Goal: Task Accomplishment & Management: Use online tool/utility

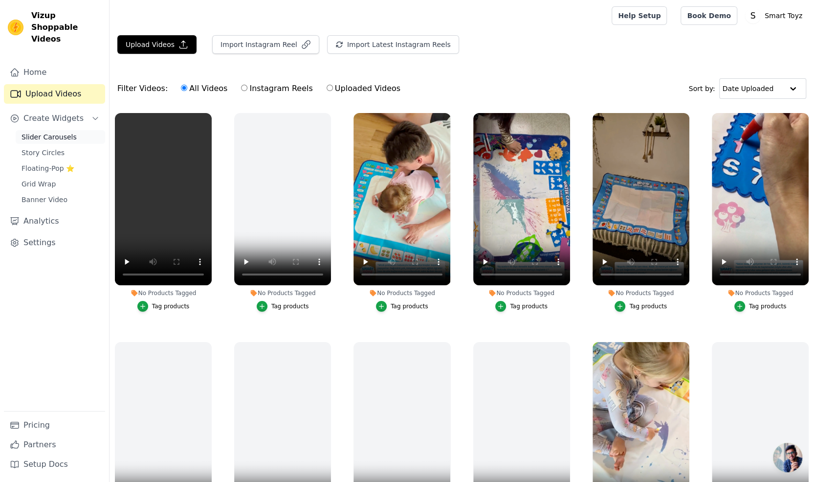
click at [46, 132] on span "Slider Carousels" at bounding box center [49, 137] width 55 height 10
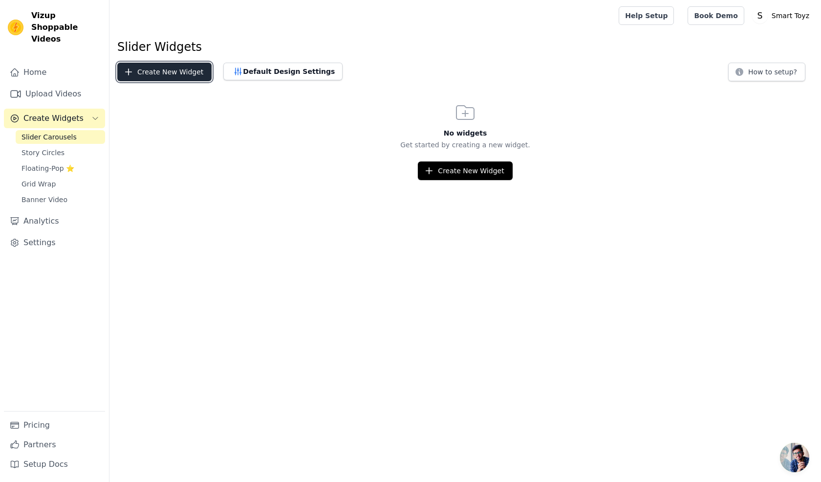
click at [155, 68] on button "Create New Widget" at bounding box center [164, 72] width 94 height 19
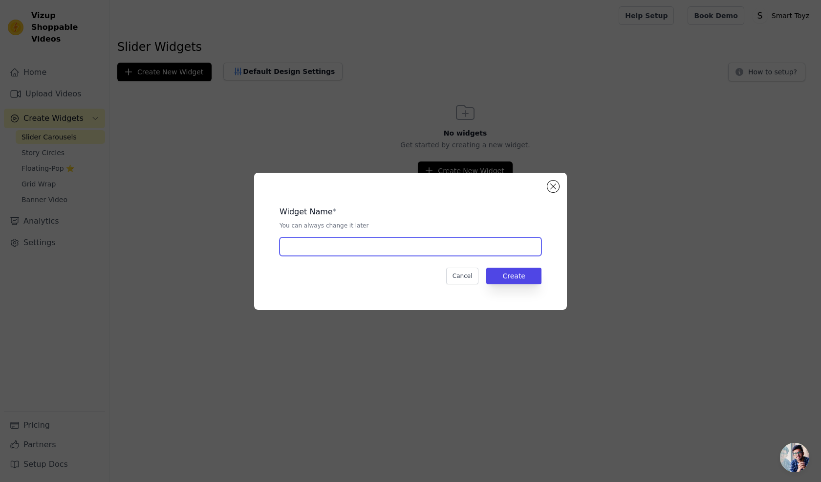
click at [348, 247] on input "text" at bounding box center [411, 246] width 262 height 19
type input "Reviews 1"
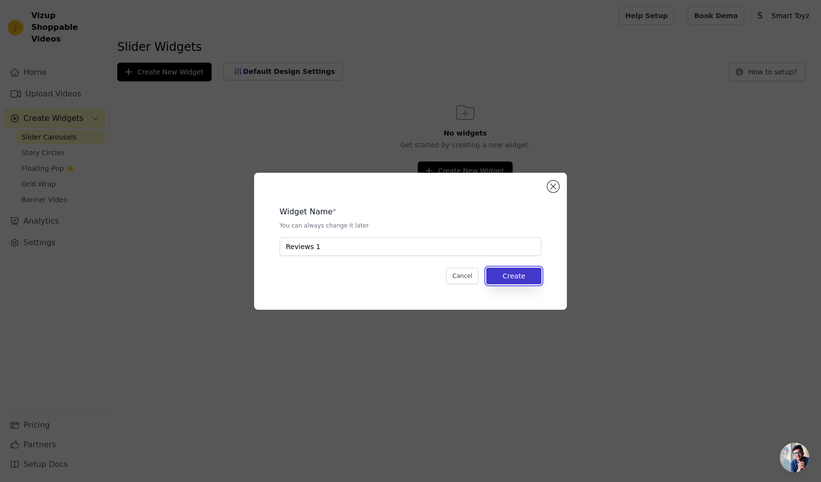
click at [499, 273] on button "Create" at bounding box center [513, 275] width 55 height 17
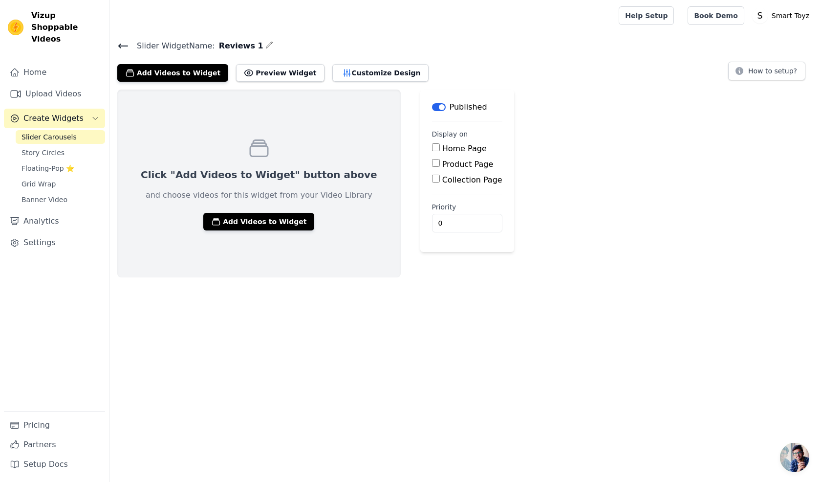
click at [432, 162] on input "Product Page" at bounding box center [436, 163] width 8 height 8
checkbox input "true"
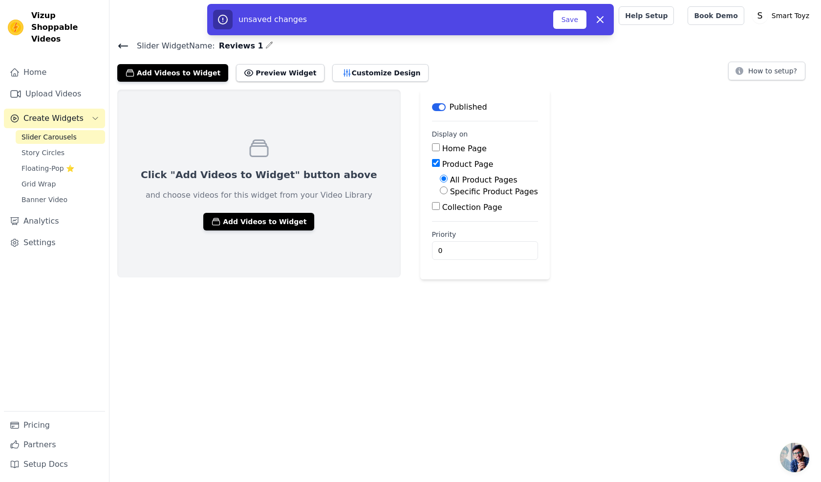
click at [432, 146] on input "Home Page" at bounding box center [436, 147] width 8 height 8
click at [264, 219] on button "Add Videos to Widget" at bounding box center [258, 222] width 111 height 18
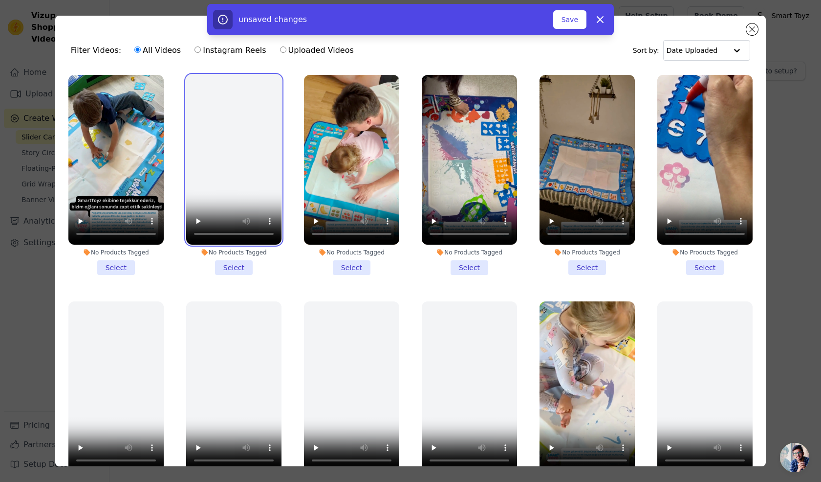
click at [287, 137] on ul "No Products Tagged Select No Products Tagged Select No Products Tagged Select N…" at bounding box center [410, 294] width 695 height 450
click at [599, 17] on icon "button" at bounding box center [600, 20] width 12 height 12
checkbox input "false"
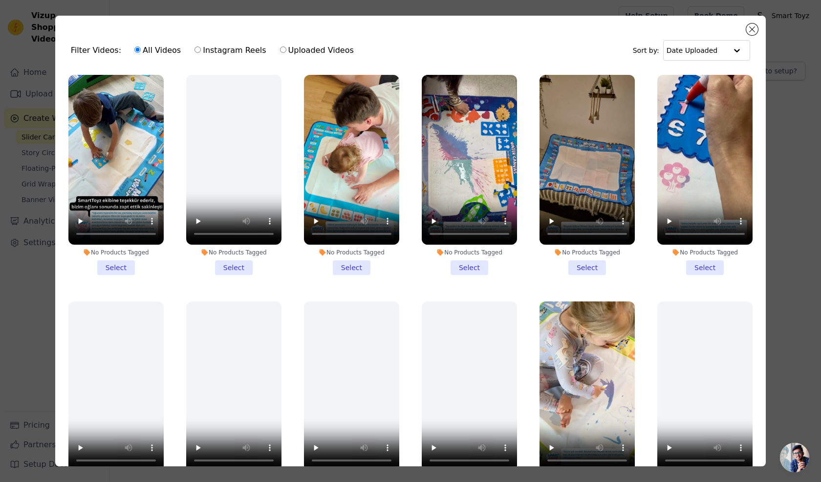
click at [483, 32] on div "Filter Videos: All Videos Instagram Reels Uploaded Videos Sort by: Date Uploaded" at bounding box center [410, 50] width 695 height 38
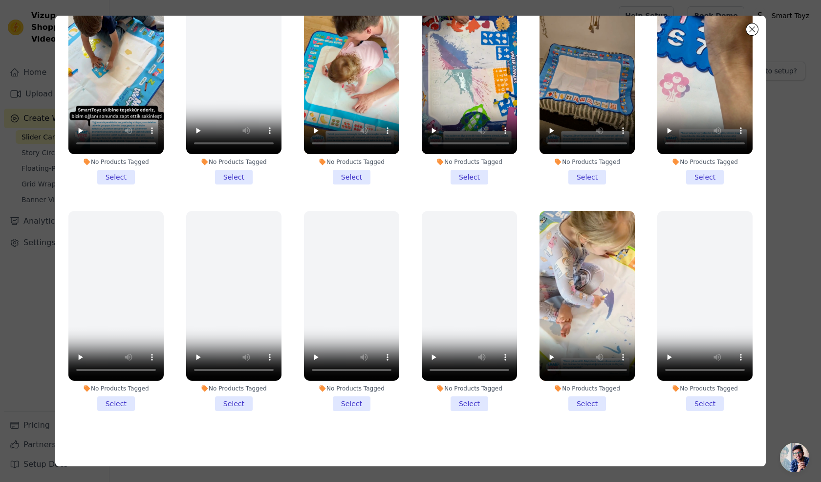
scroll to position [85, 0]
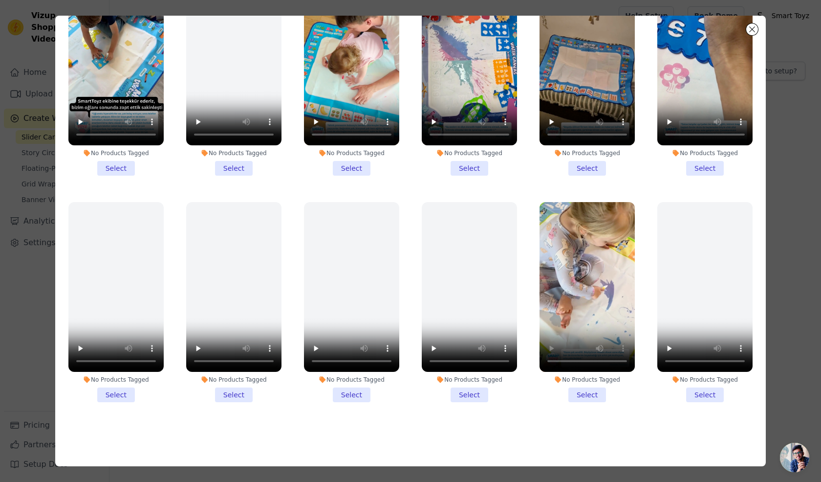
click at [581, 381] on li "No Products Tagged Select" at bounding box center [587, 302] width 95 height 200
click at [0, 0] on input "No Products Tagged Select" at bounding box center [0, 0] width 0 height 0
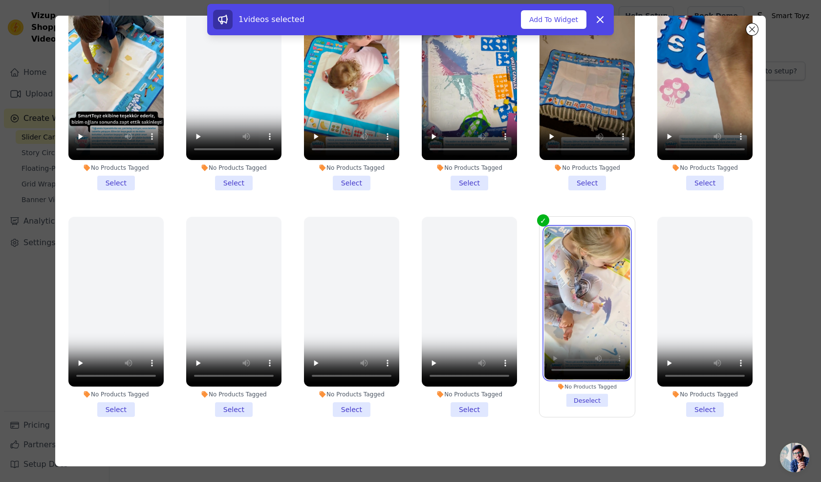
scroll to position [0, 0]
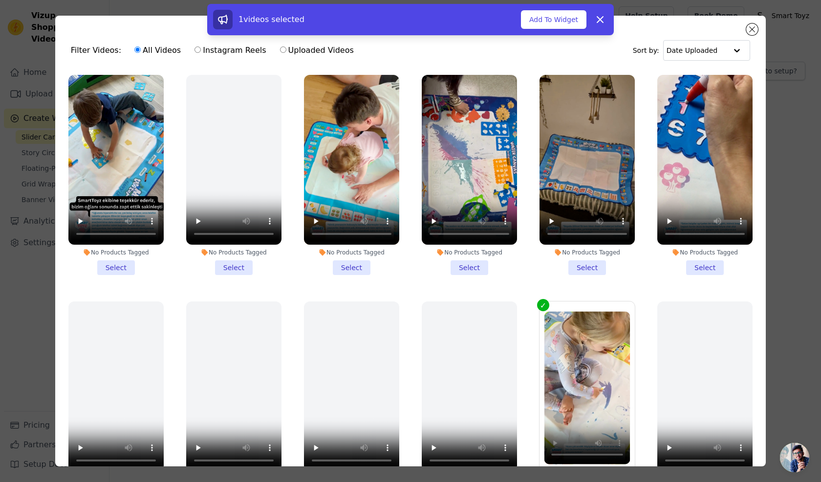
click at [458, 267] on li "No Products Tagged Select" at bounding box center [469, 175] width 95 height 200
click at [0, 0] on input "No Products Tagged Select" at bounding box center [0, 0] width 0 height 0
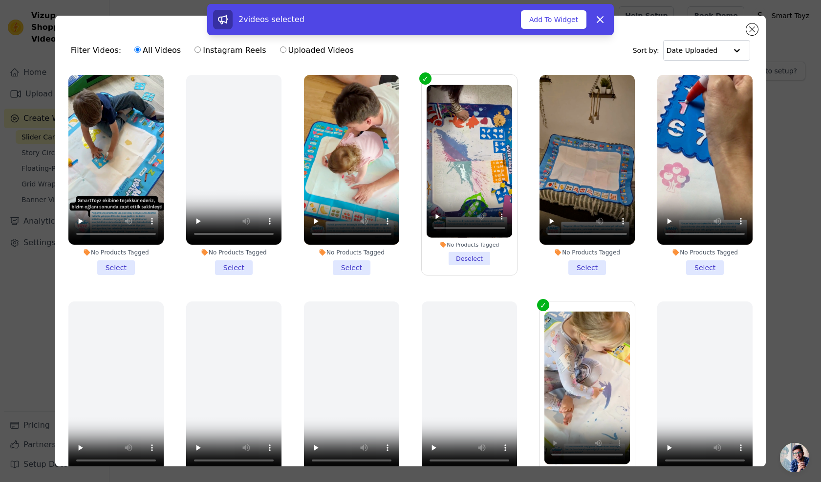
click at [350, 262] on li "No Products Tagged Select" at bounding box center [351, 175] width 95 height 200
click at [0, 0] on input "No Products Tagged Select" at bounding box center [0, 0] width 0 height 0
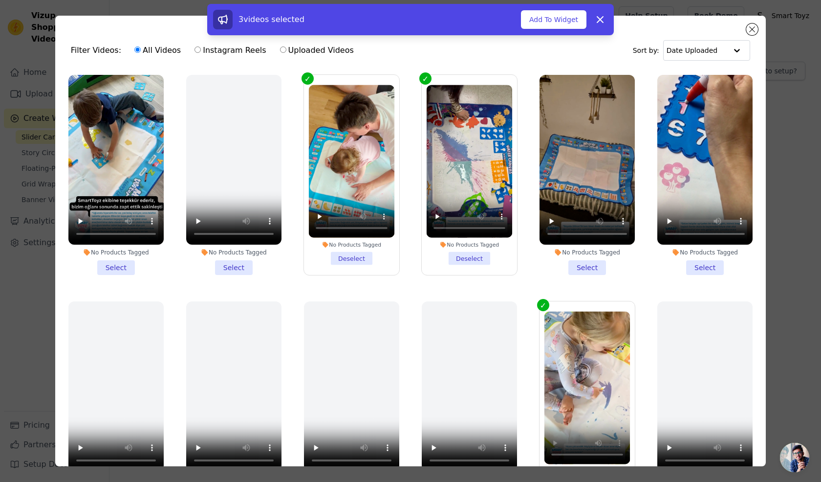
click at [690, 267] on li "No Products Tagged Select" at bounding box center [704, 175] width 95 height 200
click at [0, 0] on input "No Products Tagged Select" at bounding box center [0, 0] width 0 height 0
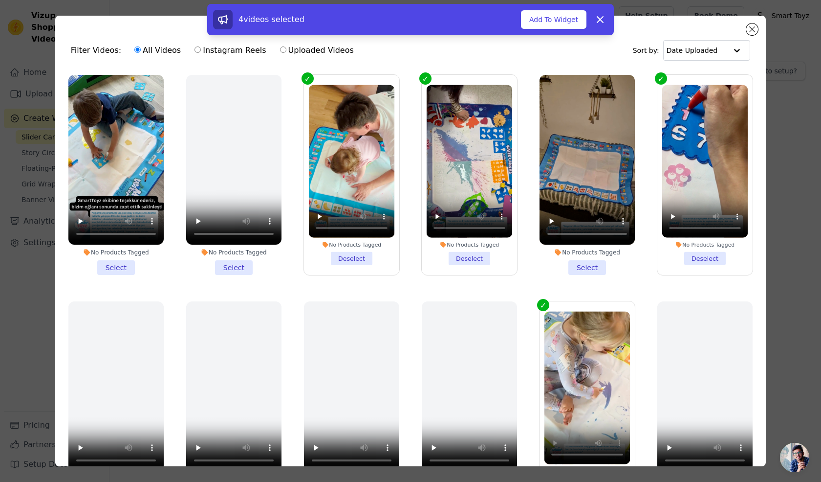
click at [116, 267] on li "No Products Tagged Select" at bounding box center [115, 175] width 95 height 200
click at [0, 0] on input "No Products Tagged Select" at bounding box center [0, 0] width 0 height 0
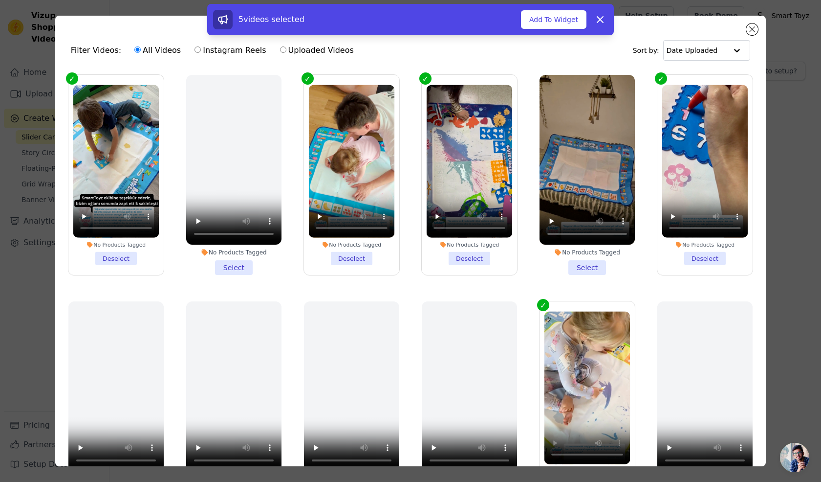
scroll to position [15, 0]
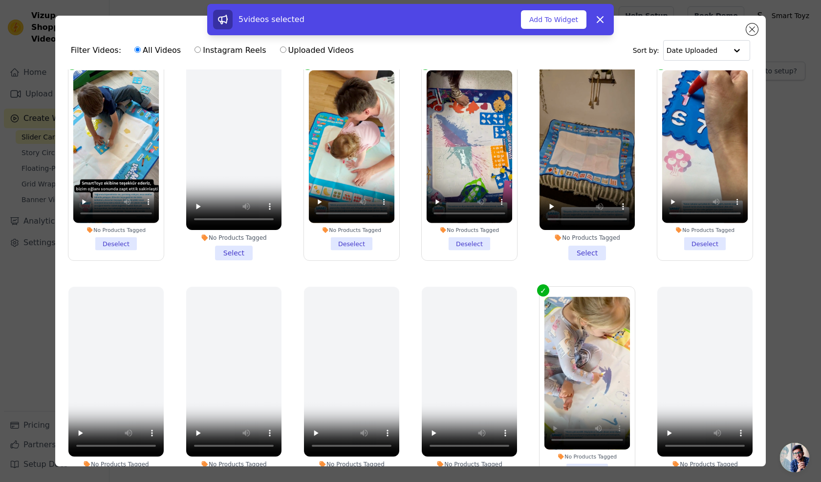
click at [575, 248] on li "No Products Tagged Select" at bounding box center [587, 160] width 95 height 200
click at [0, 0] on input "No Products Tagged Select" at bounding box center [0, 0] width 0 height 0
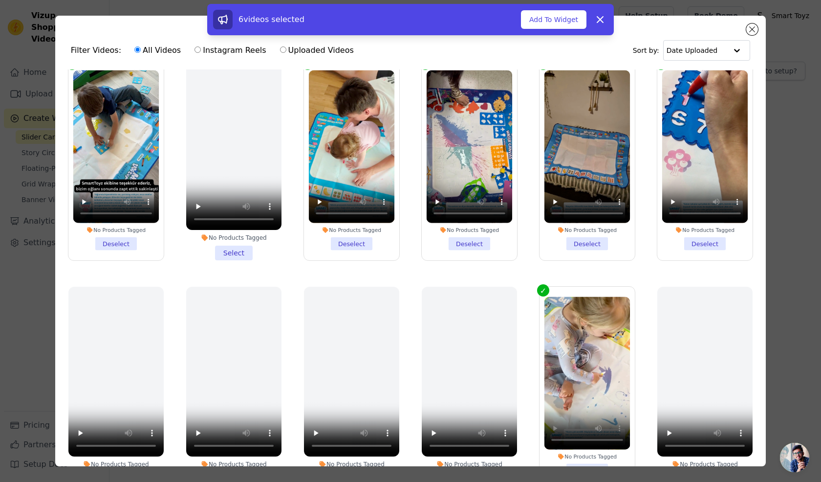
scroll to position [0, 0]
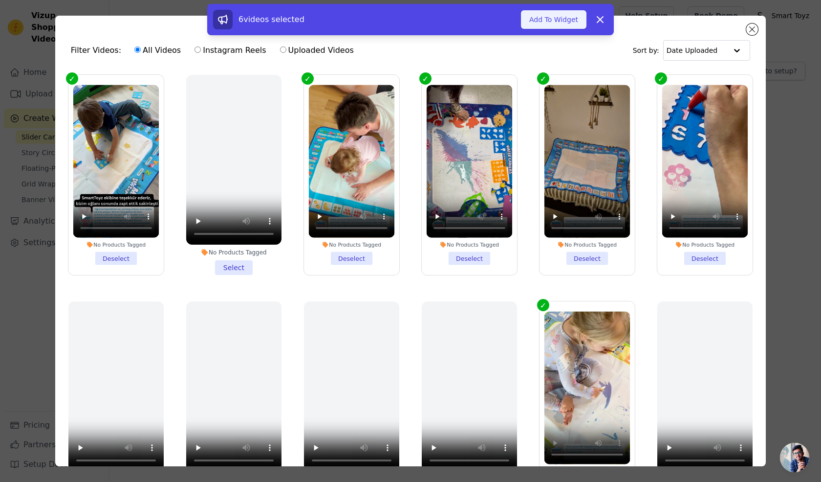
click at [545, 21] on button "Add To Widget" at bounding box center [554, 19] width 66 height 19
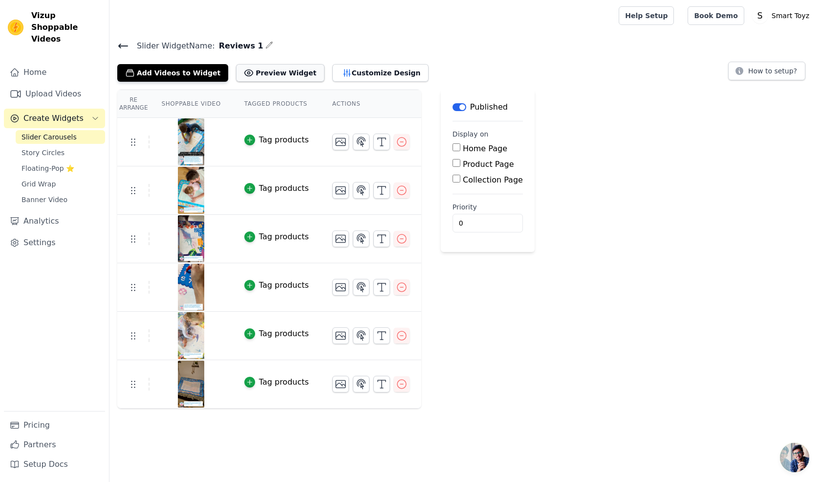
click at [242, 72] on button "Preview Widget" at bounding box center [280, 73] width 88 height 18
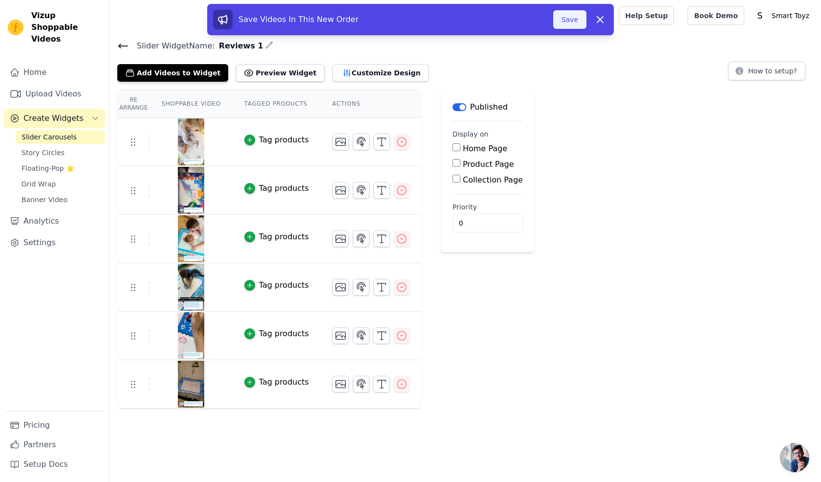
click at [566, 20] on button "Save" at bounding box center [569, 19] width 33 height 19
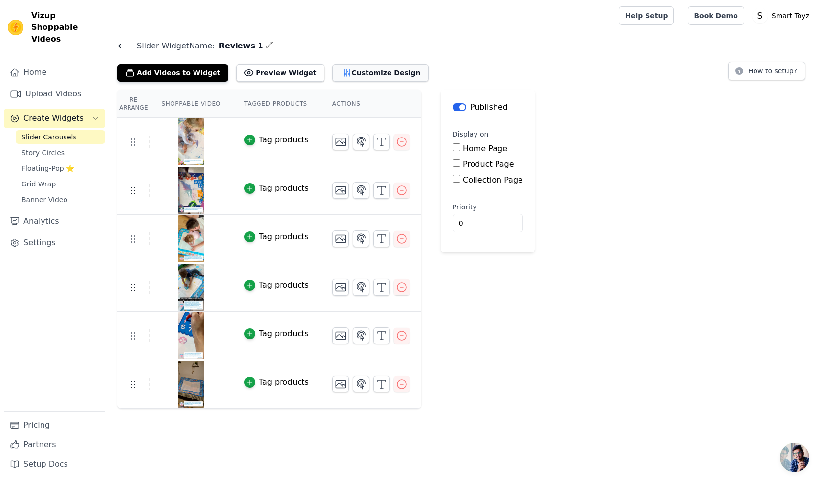
click at [332, 66] on button "Customize Design" at bounding box center [380, 73] width 96 height 18
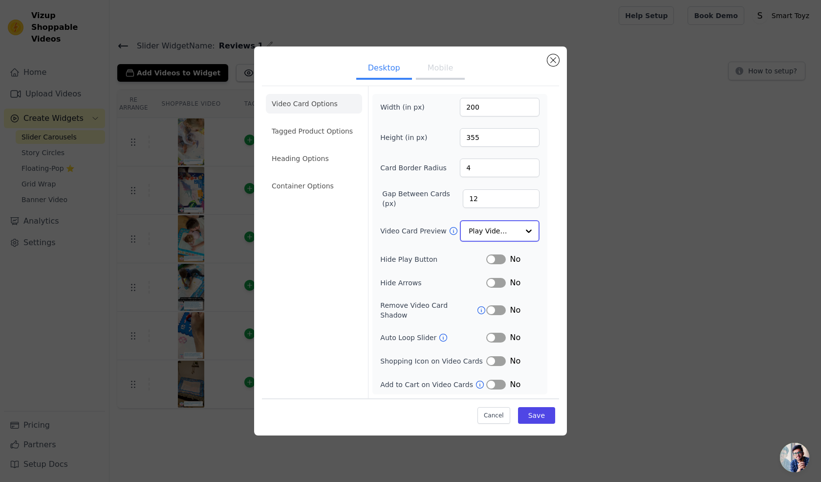
click at [484, 232] on input "Video Card Preview" at bounding box center [494, 231] width 50 height 20
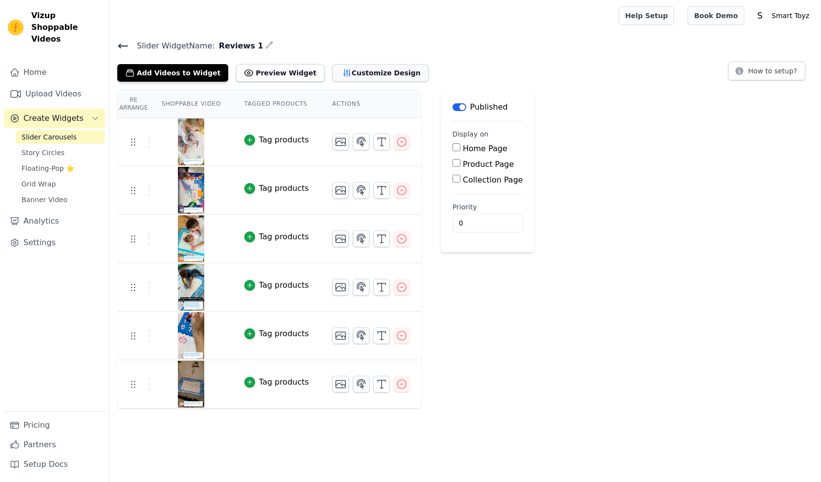
click at [332, 71] on button "Customize Design" at bounding box center [380, 73] width 96 height 18
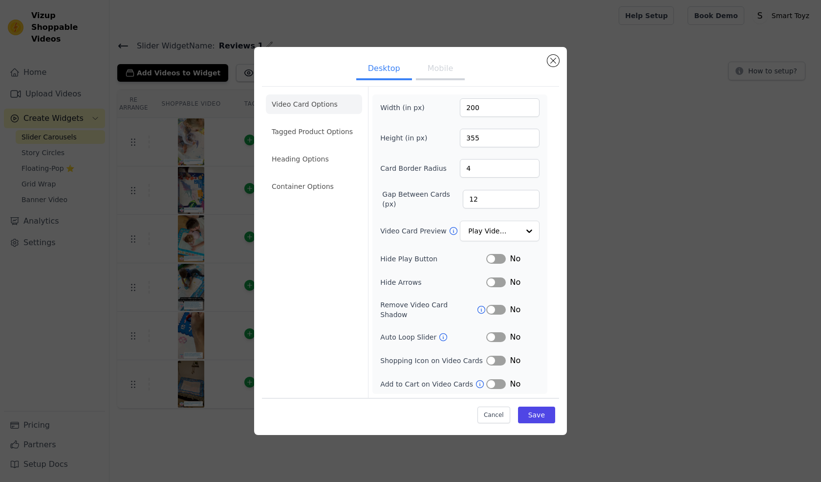
click at [500, 263] on button "Label" at bounding box center [496, 259] width 20 height 10
click at [497, 333] on button "Label" at bounding box center [496, 337] width 20 height 10
click at [439, 332] on icon at bounding box center [443, 337] width 10 height 10
click at [485, 233] on input "Video Card Preview" at bounding box center [494, 231] width 50 height 20
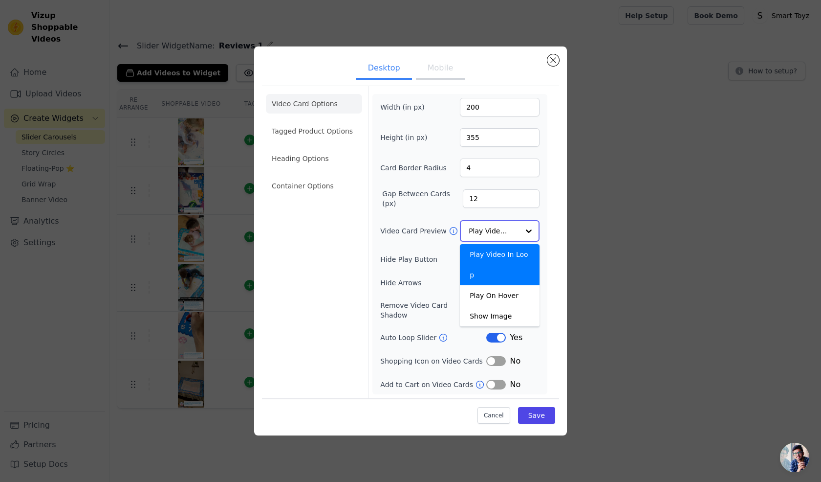
click at [485, 233] on input "Video Card Preview" at bounding box center [494, 231] width 50 height 20
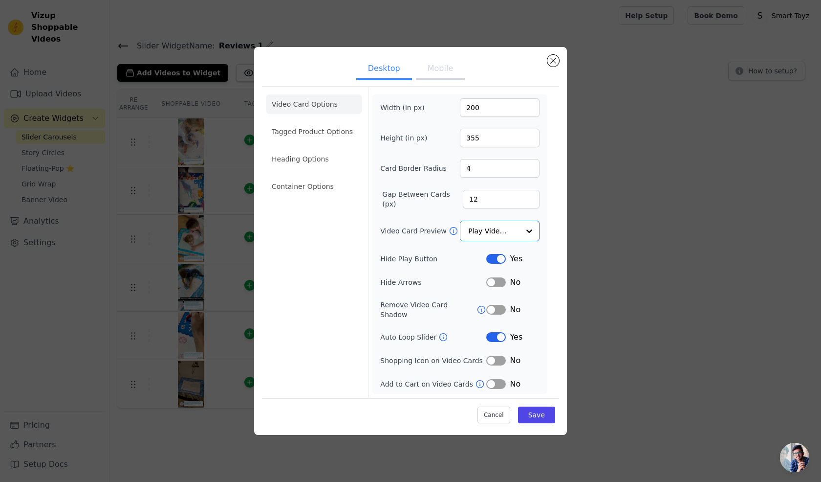
click at [475, 379] on icon at bounding box center [480, 384] width 10 height 10
click at [495, 285] on button "Label" at bounding box center [496, 282] width 20 height 10
click at [496, 355] on button "Label" at bounding box center [496, 360] width 20 height 10
click at [496, 379] on button "Label" at bounding box center [496, 384] width 20 height 10
click at [537, 409] on button "Save" at bounding box center [536, 414] width 37 height 17
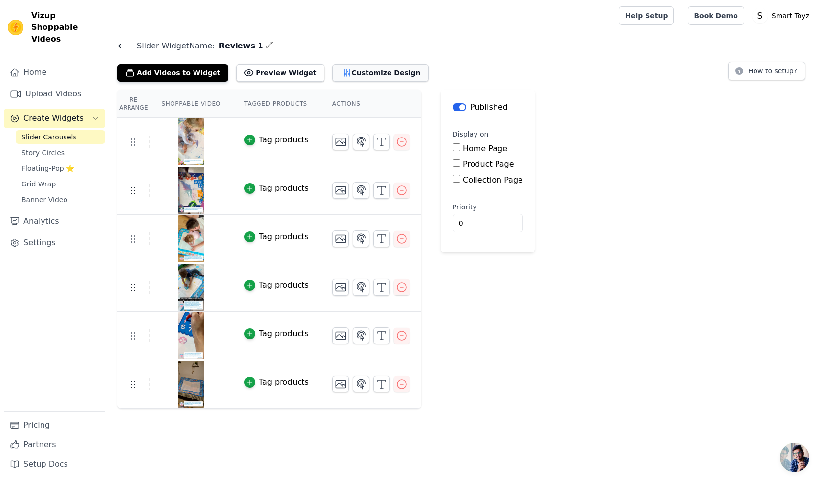
click at [332, 75] on button "Customize Design" at bounding box center [380, 73] width 96 height 18
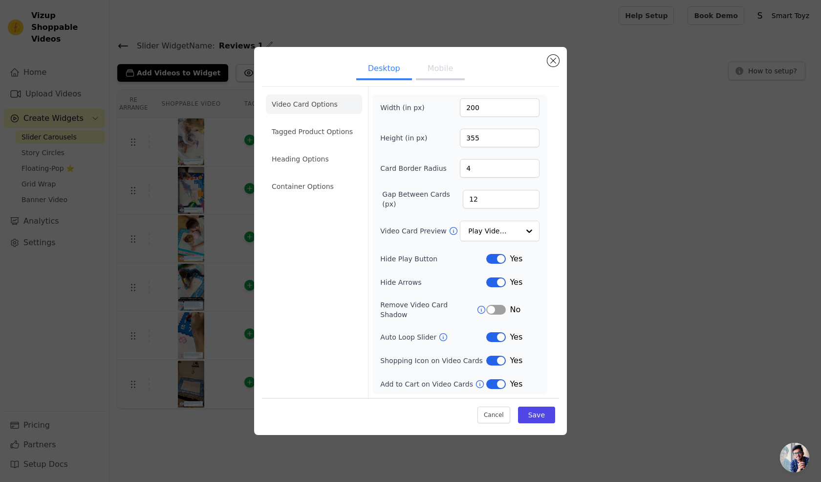
click at [499, 355] on button "Label" at bounding box center [496, 360] width 20 height 10
click at [542, 413] on button "Save" at bounding box center [536, 414] width 37 height 17
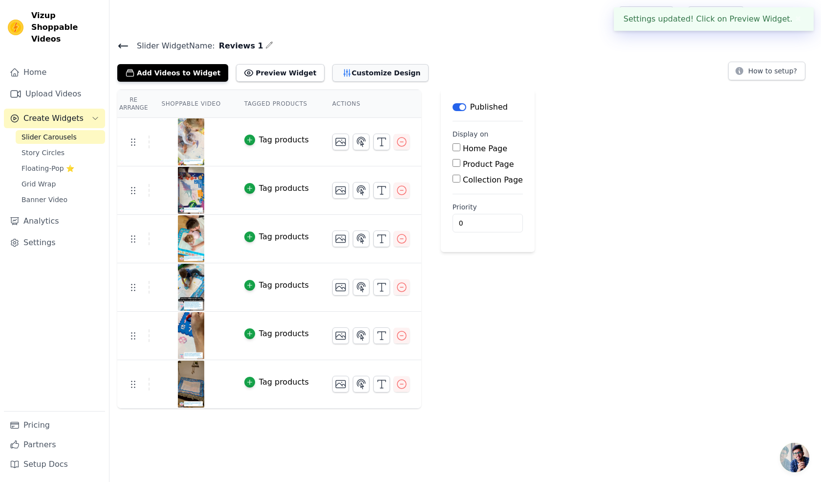
click at [332, 70] on button "Customize Design" at bounding box center [380, 73] width 96 height 18
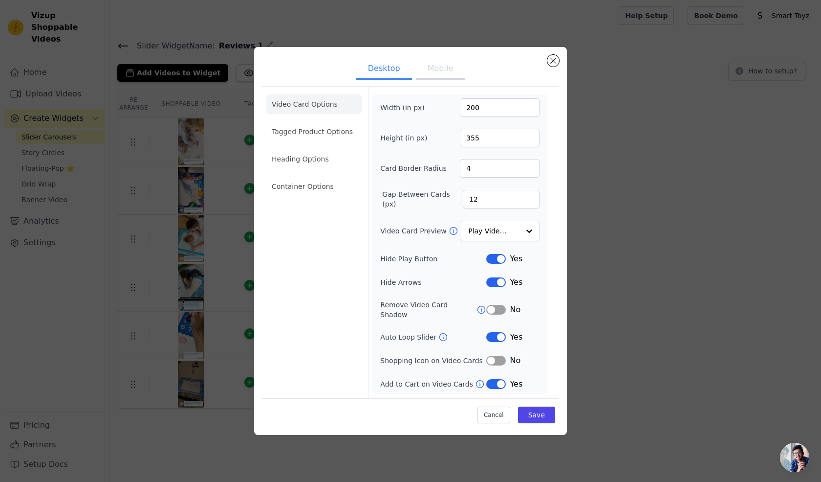
click at [491, 379] on button "Label" at bounding box center [496, 384] width 20 height 10
click at [543, 406] on button "Save" at bounding box center [536, 414] width 37 height 17
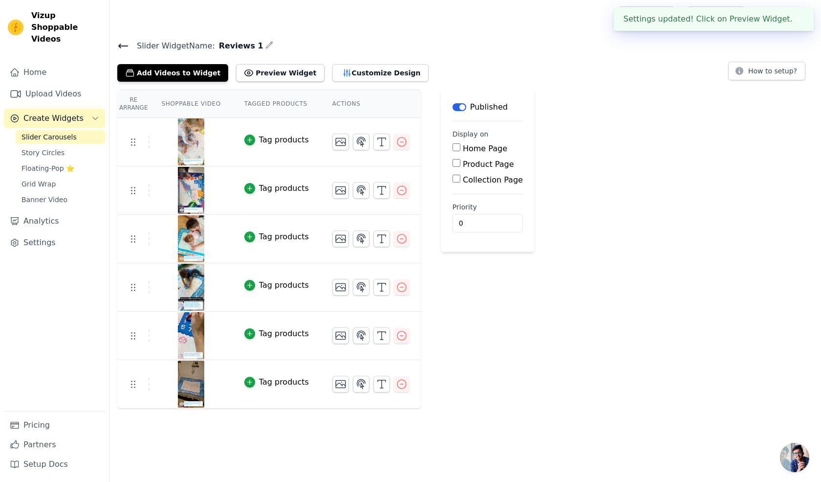
click at [121, 41] on icon at bounding box center [123, 46] width 12 height 12
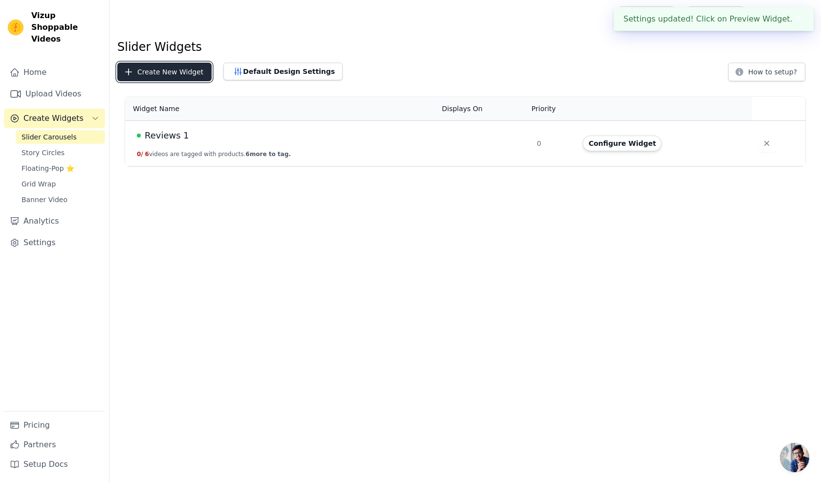
click at [155, 67] on button "Create New Widget" at bounding box center [164, 72] width 94 height 19
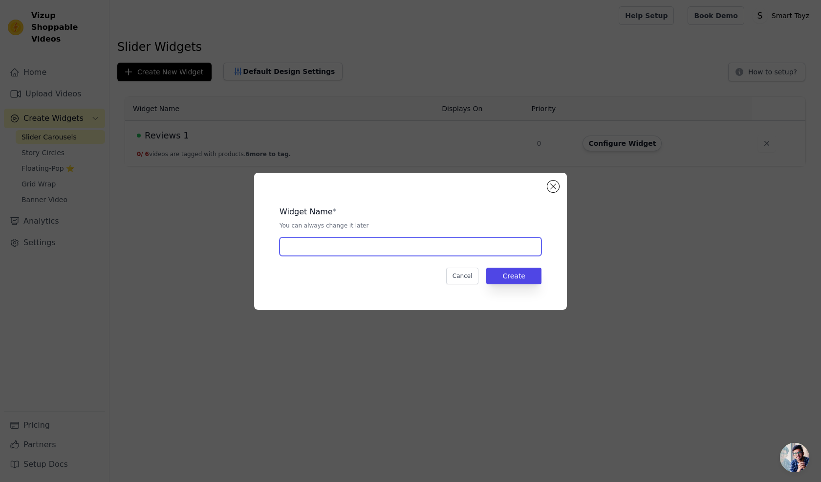
click at [445, 244] on input "text" at bounding box center [411, 246] width 262 height 19
type input "Reviews 2"
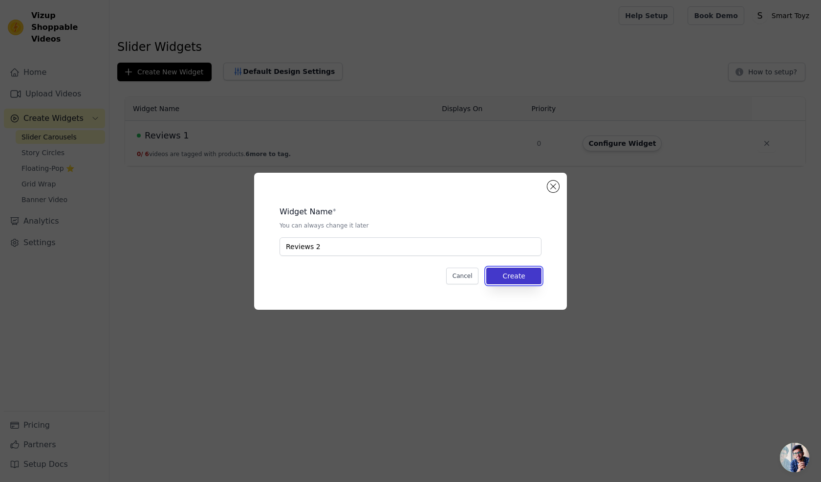
click at [496, 273] on button "Create" at bounding box center [513, 275] width 55 height 17
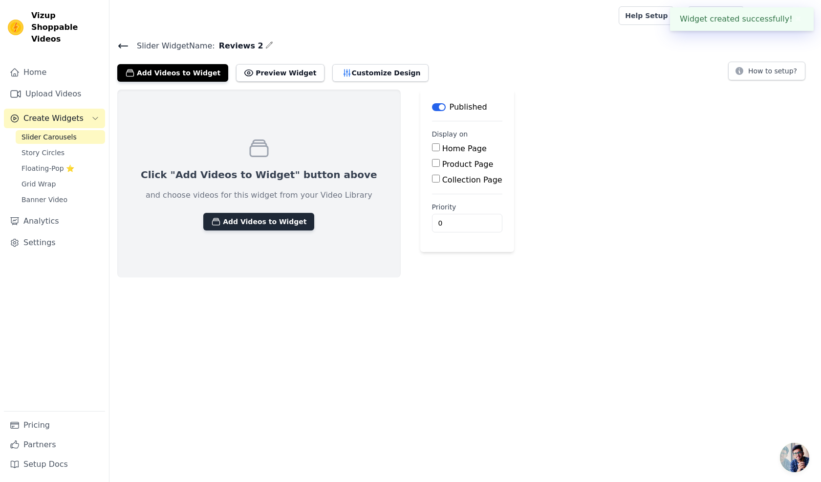
click at [247, 215] on button "Add Videos to Widget" at bounding box center [258, 222] width 111 height 18
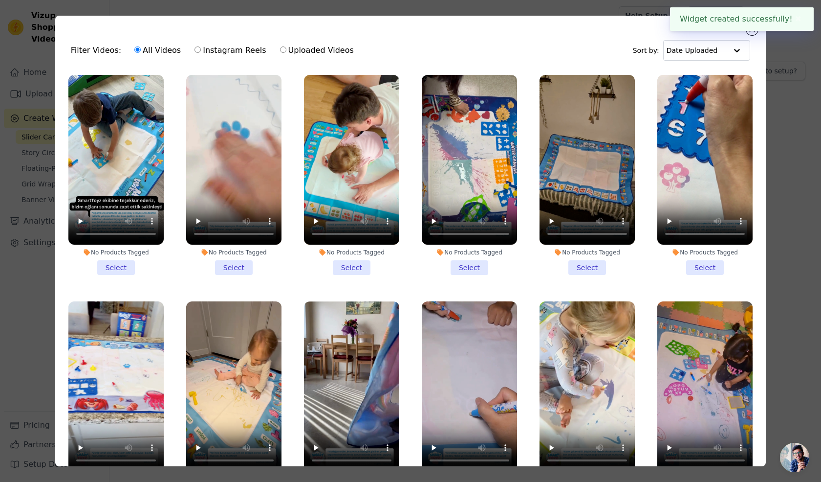
click at [291, 227] on ul "No Products Tagged Select No Products Tagged Select No Products Tagged Select N…" at bounding box center [410, 294] width 695 height 450
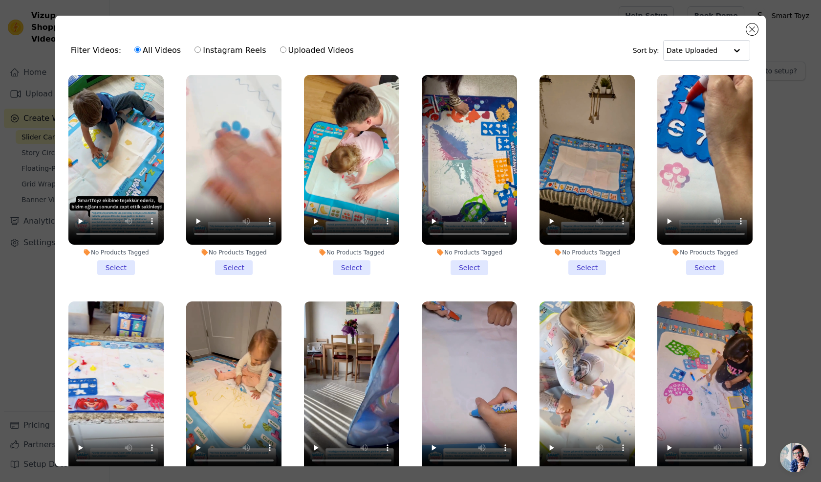
click at [278, 58] on div "All Videos Instagram Reels Uploaded Videos" at bounding box center [244, 50] width 230 height 22
click at [235, 265] on li "No Products Tagged Select" at bounding box center [233, 175] width 95 height 200
click at [0, 0] on input "No Products Tagged Select" at bounding box center [0, 0] width 0 height 0
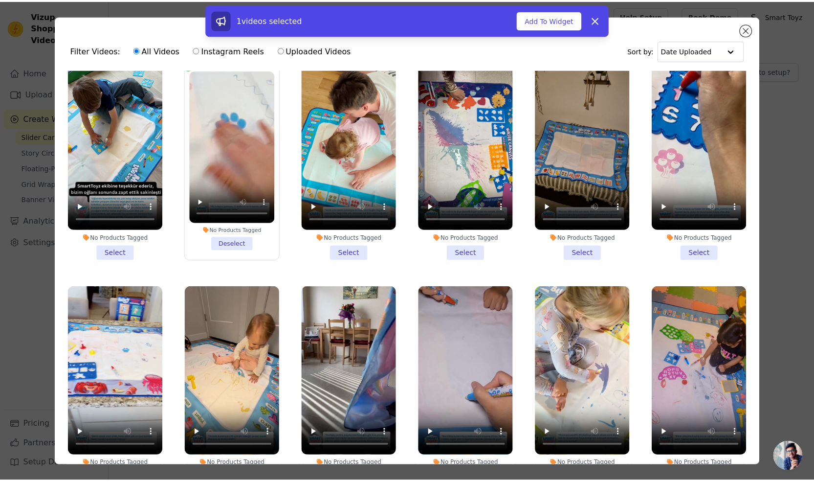
scroll to position [85, 0]
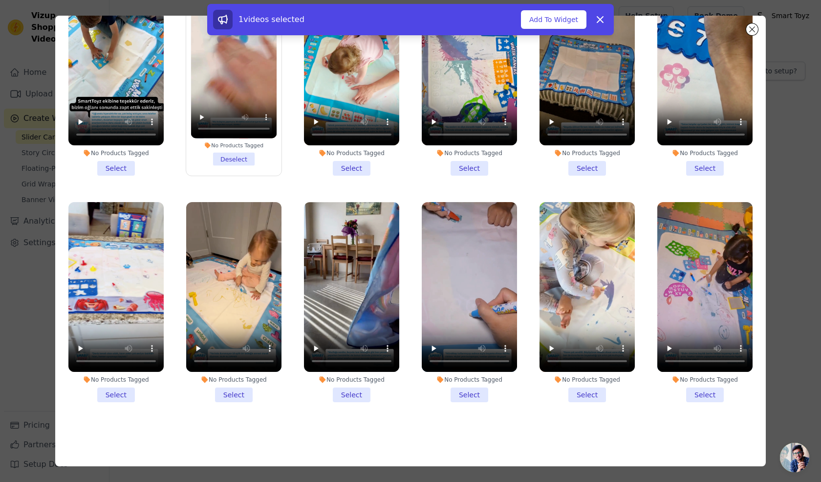
click at [112, 386] on li "No Products Tagged Select" at bounding box center [115, 302] width 95 height 200
click at [0, 0] on input "No Products Tagged Select" at bounding box center [0, 0] width 0 height 0
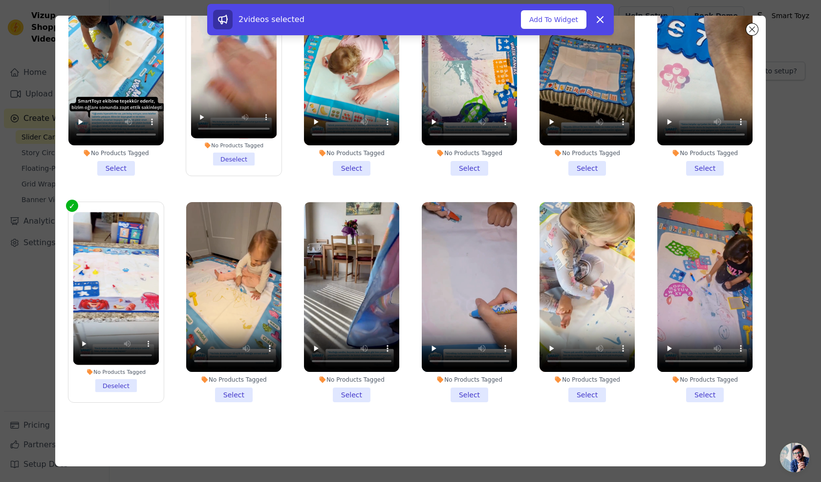
click at [231, 385] on li "No Products Tagged Select" at bounding box center [233, 302] width 95 height 200
click at [0, 0] on input "No Products Tagged Select" at bounding box center [0, 0] width 0 height 0
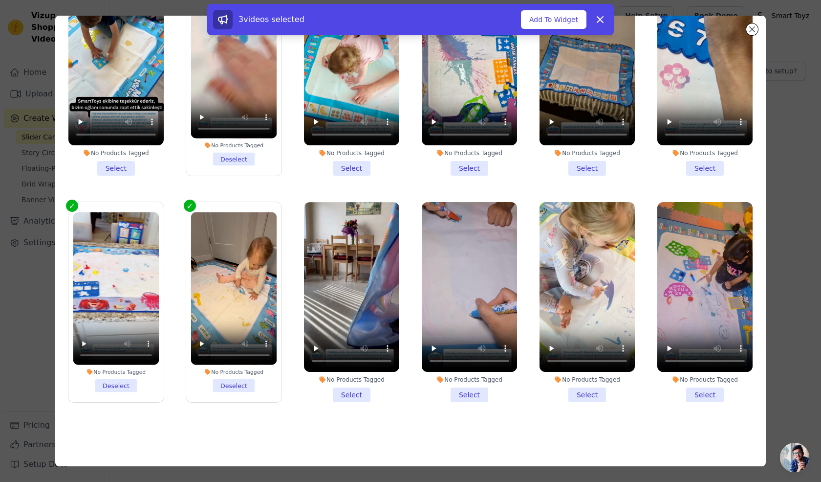
click at [341, 387] on li "No Products Tagged Select" at bounding box center [351, 302] width 95 height 200
click at [0, 0] on input "No Products Tagged Select" at bounding box center [0, 0] width 0 height 0
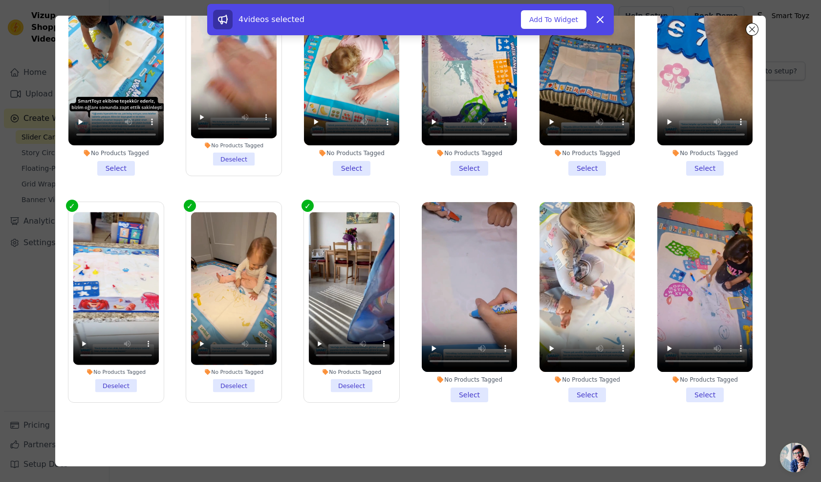
click at [461, 385] on li "No Products Tagged Select" at bounding box center [469, 302] width 95 height 200
click at [0, 0] on input "No Products Tagged Select" at bounding box center [0, 0] width 0 height 0
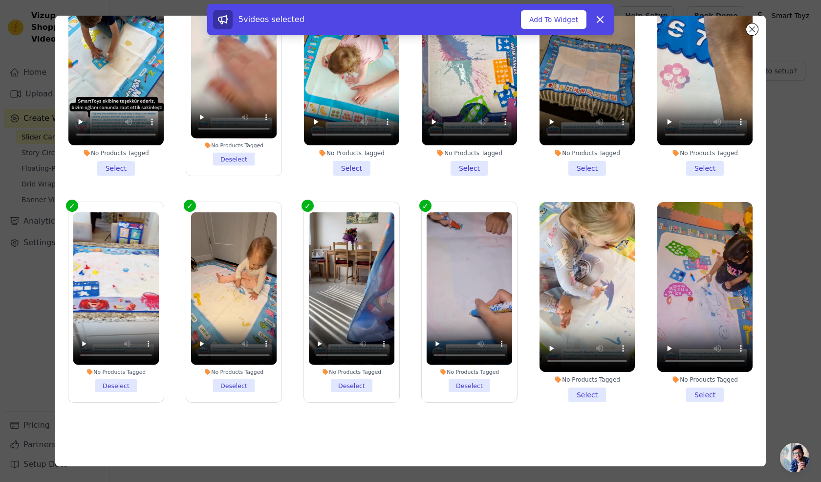
click at [701, 389] on li "No Products Tagged Select" at bounding box center [704, 302] width 95 height 200
click at [0, 0] on input "No Products Tagged Select" at bounding box center [0, 0] width 0 height 0
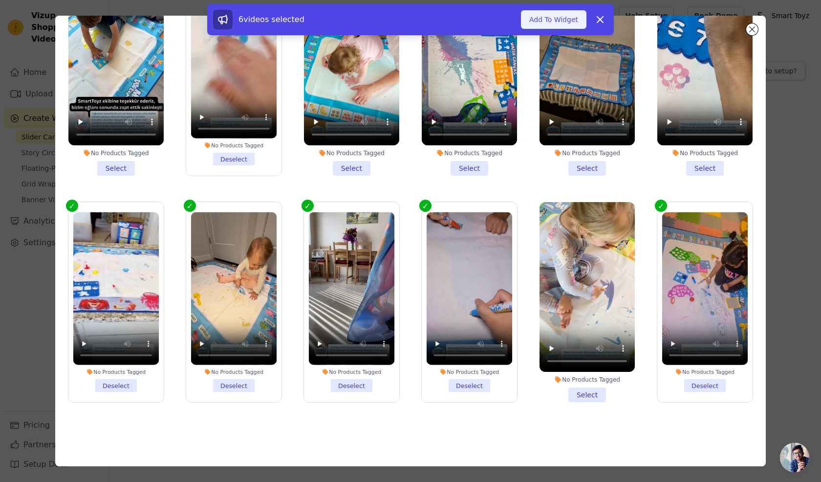
click at [543, 22] on button "Add To Widget" at bounding box center [554, 19] width 66 height 19
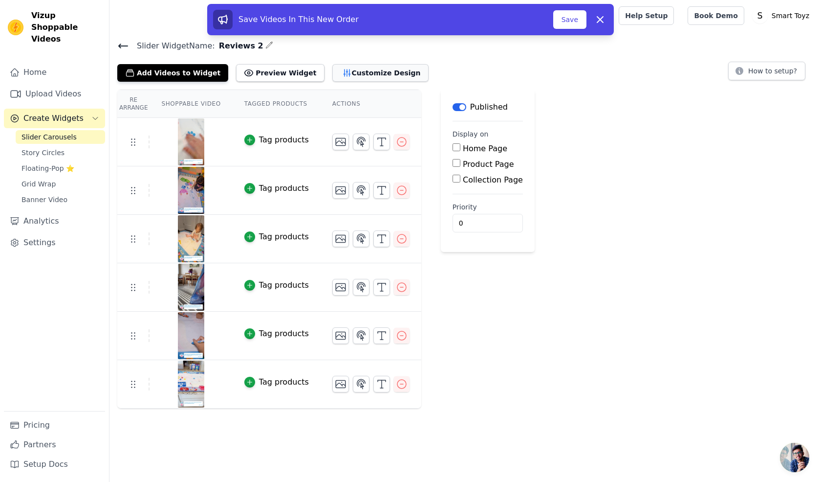
click at [343, 77] on button "Customize Design" at bounding box center [380, 73] width 96 height 18
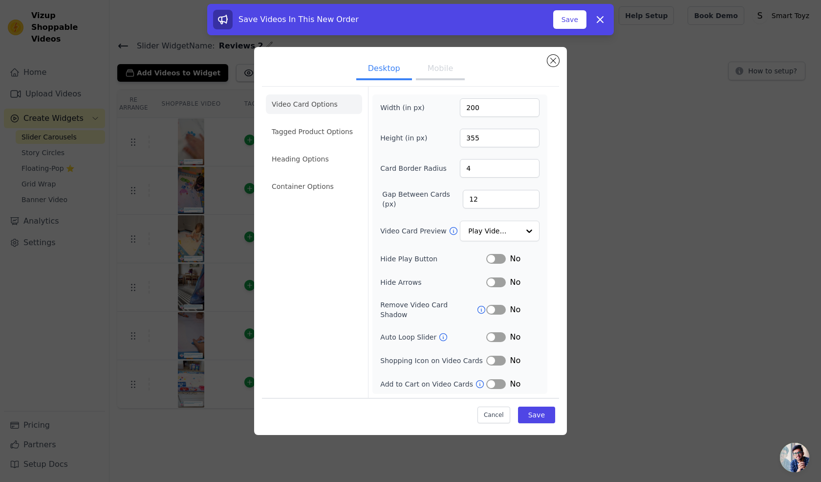
click at [496, 263] on button "Label" at bounding box center [496, 259] width 20 height 10
click at [498, 285] on button "Label" at bounding box center [496, 282] width 20 height 10
click at [506, 237] on input "Video Card Preview" at bounding box center [494, 231] width 50 height 20
click at [554, 247] on div "Video Card Options Tagged Product Options Heading Options Container Options Wid…" at bounding box center [410, 241] width 297 height 311
click at [499, 334] on button "Label" at bounding box center [496, 337] width 20 height 10
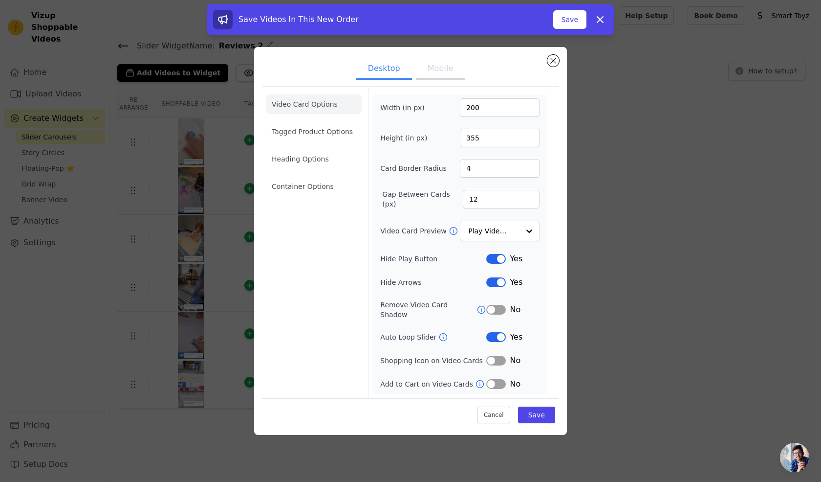
click at [431, 72] on button "Mobile" at bounding box center [440, 70] width 49 height 22
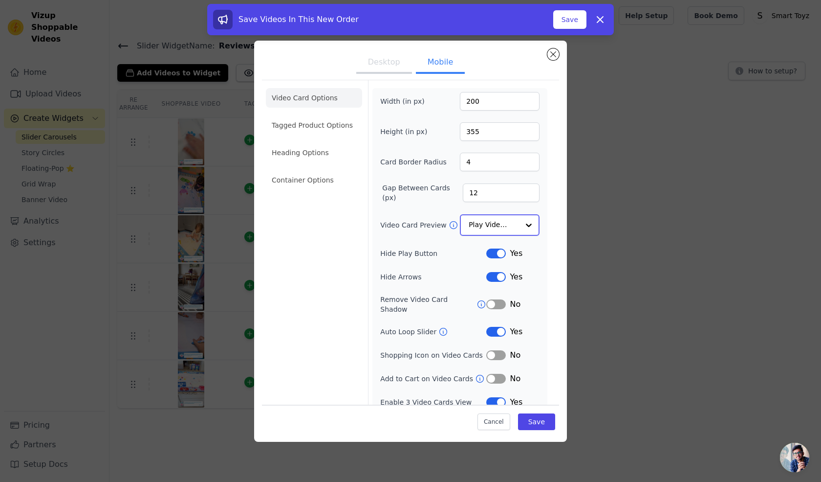
click at [509, 221] on input "Video Card Preview" at bounding box center [494, 225] width 50 height 20
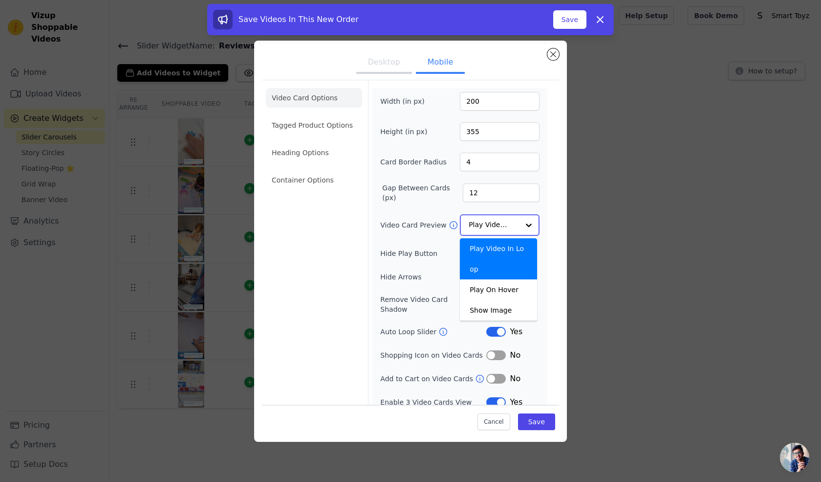
click at [509, 221] on input "Video Card Preview" at bounding box center [494, 225] width 50 height 20
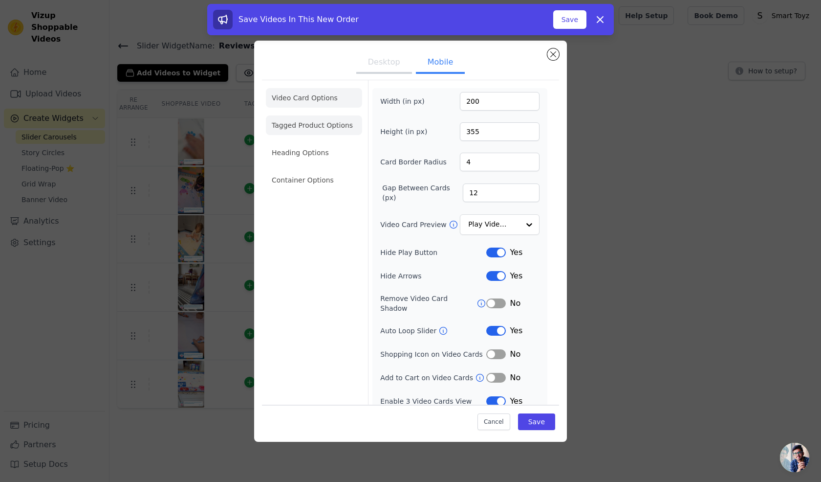
click at [325, 170] on li "Tagged Product Options" at bounding box center [314, 180] width 96 height 20
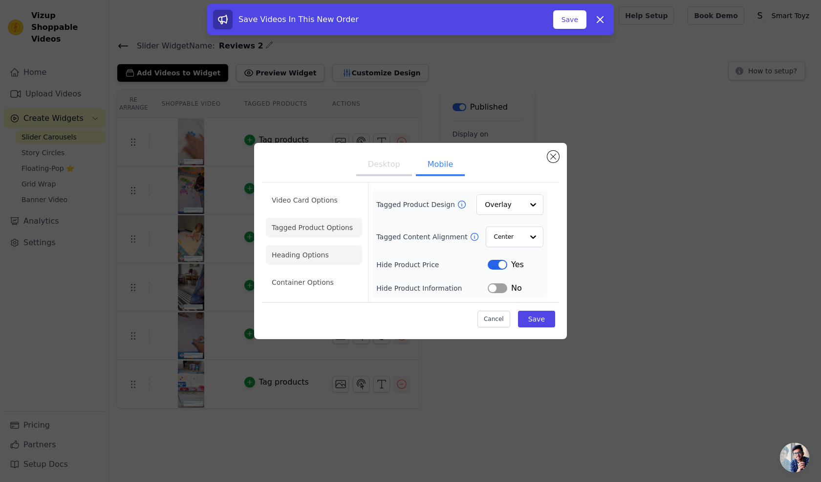
click at [308, 257] on li "Heading Options" at bounding box center [314, 255] width 96 height 20
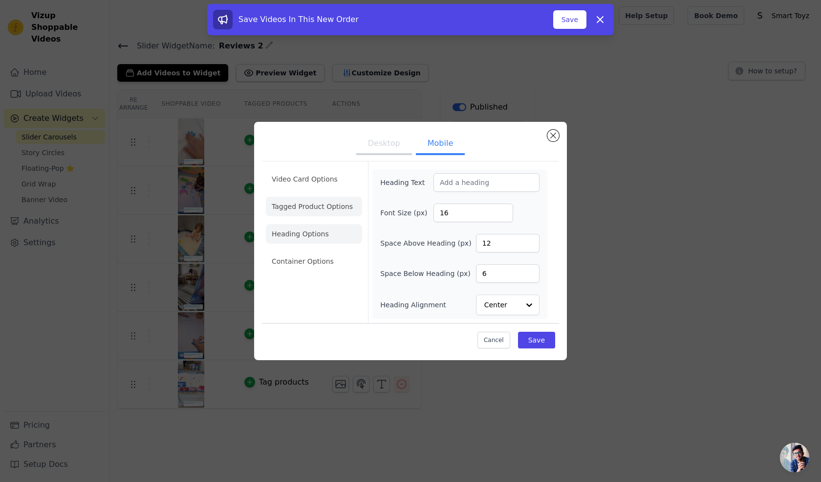
click at [301, 251] on li "Tagged Product Options" at bounding box center [314, 261] width 96 height 20
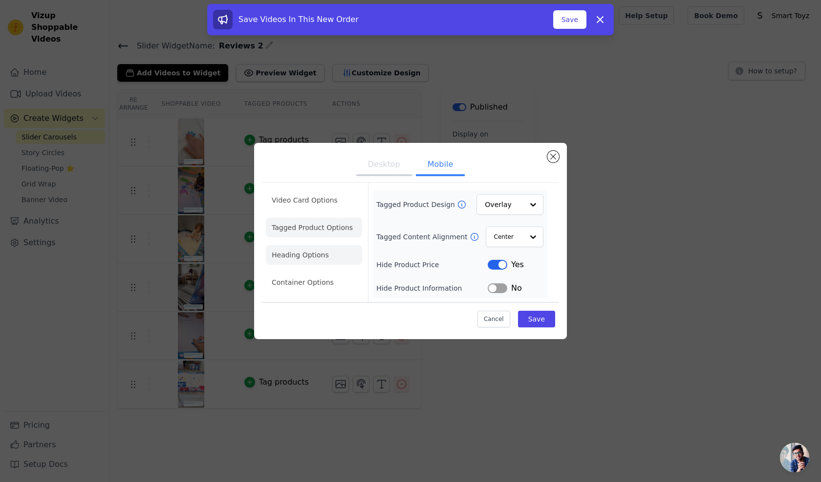
click at [301, 251] on li "Heading Options" at bounding box center [314, 255] width 96 height 20
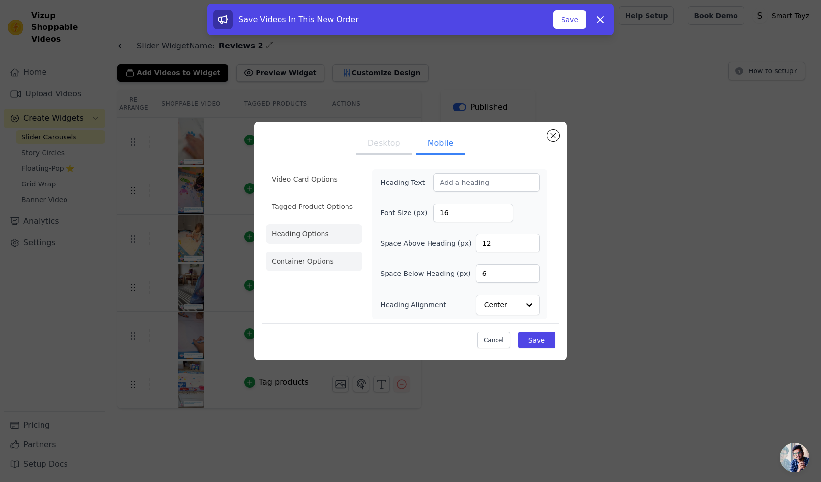
click at [304, 270] on li "Container Options" at bounding box center [314, 261] width 96 height 20
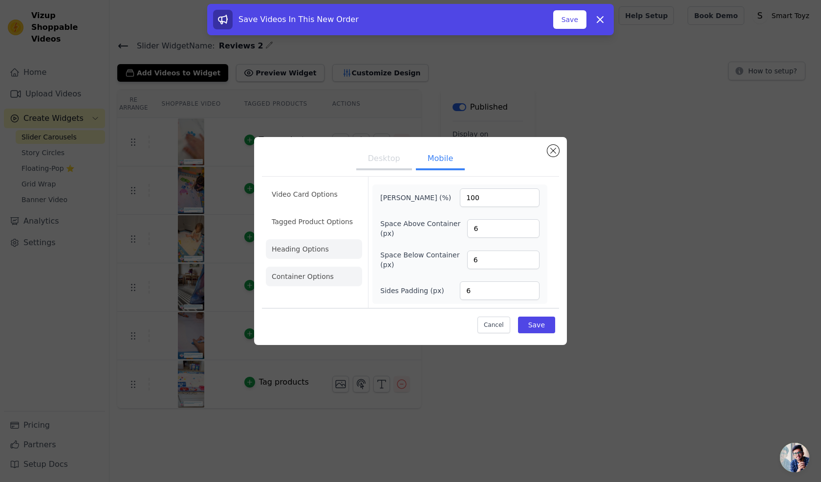
click at [309, 252] on li "Heading Options" at bounding box center [314, 249] width 96 height 20
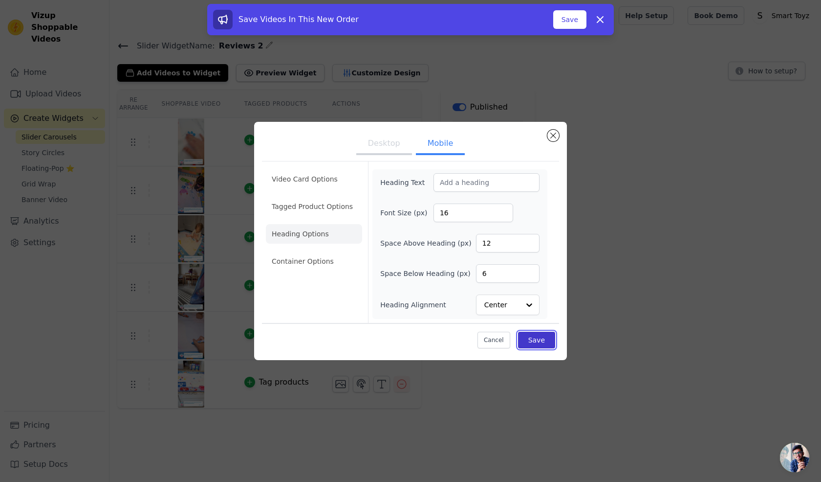
click at [541, 346] on button "Save" at bounding box center [536, 339] width 37 height 17
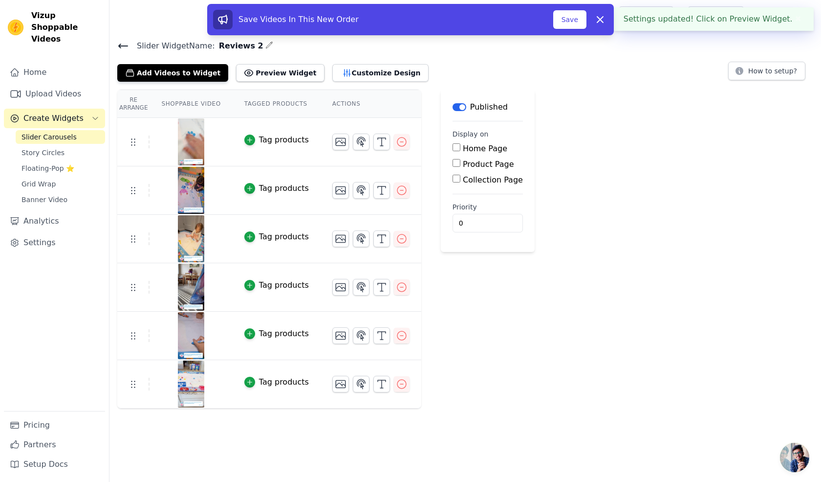
click at [453, 153] on div "Home Page" at bounding box center [488, 149] width 70 height 12
click at [453, 143] on div "Home Page" at bounding box center [488, 149] width 70 height 12
click at [453, 154] on div "Home Page Product Page Collection Page" at bounding box center [488, 164] width 70 height 43
click at [453, 147] on input "Home Page" at bounding box center [457, 147] width 8 height 8
checkbox input "true"
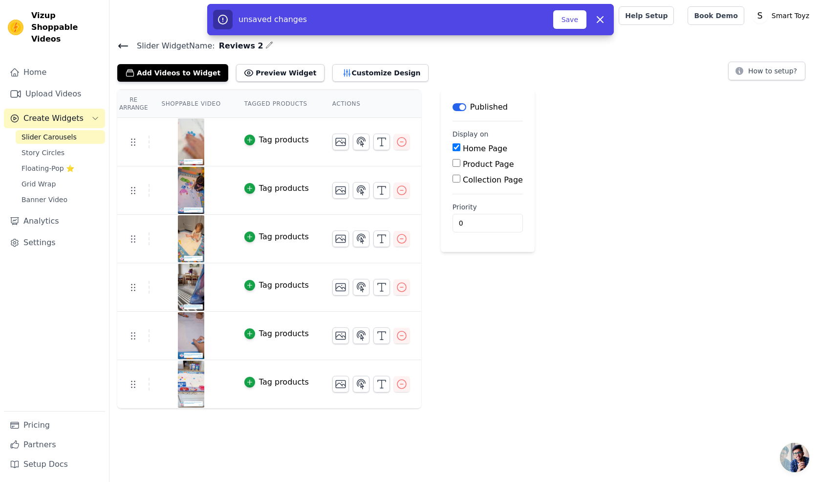
click at [453, 162] on input "Product Page" at bounding box center [457, 163] width 8 height 8
checkbox input "true"
click at [580, 23] on button "Save" at bounding box center [569, 19] width 33 height 19
click at [562, 22] on button "Save" at bounding box center [569, 19] width 33 height 19
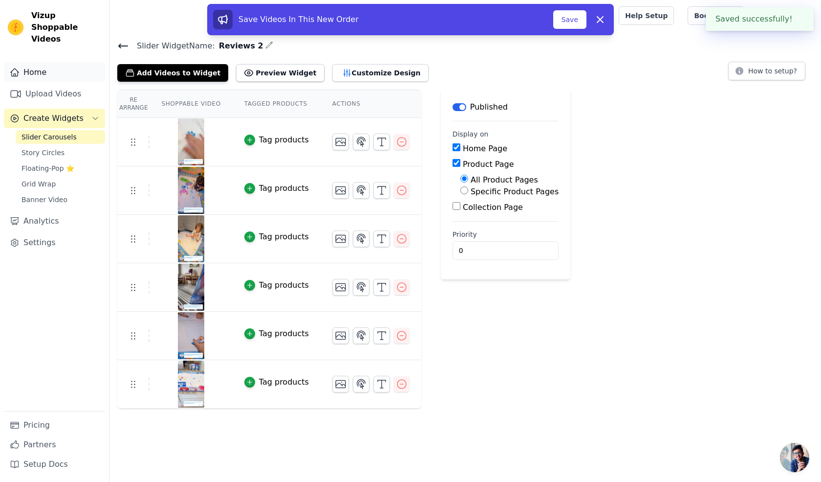
click at [36, 69] on link "Home" at bounding box center [54, 73] width 101 height 20
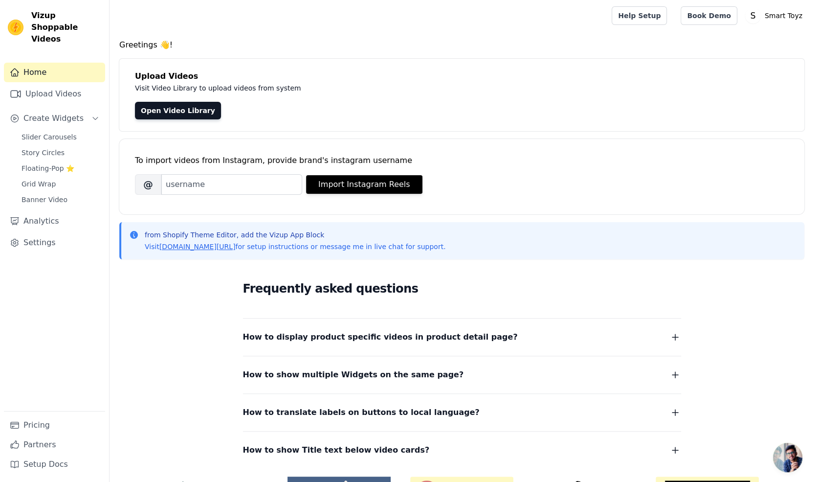
scroll to position [66, 0]
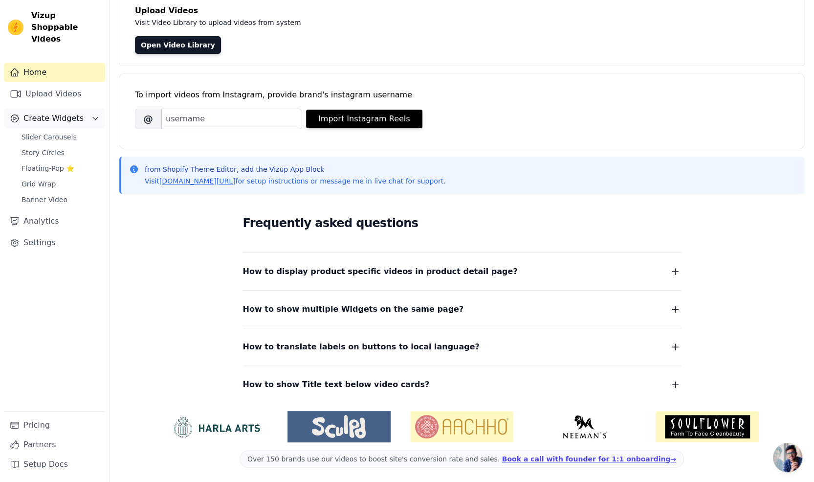
click at [75, 112] on span "Create Widgets" at bounding box center [53, 118] width 60 height 12
click at [62, 112] on span "Create Widgets" at bounding box center [53, 118] width 60 height 12
click at [48, 132] on span "Slider Carousels" at bounding box center [49, 137] width 55 height 10
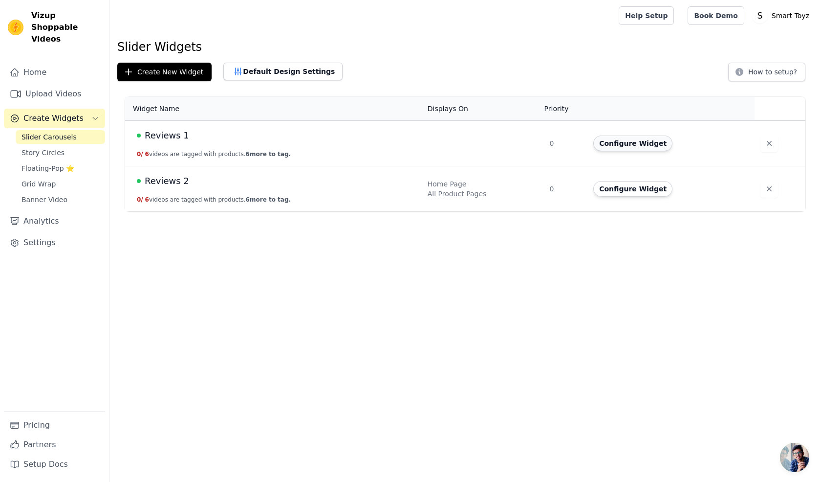
click at [616, 141] on button "Configure Widget" at bounding box center [632, 143] width 79 height 16
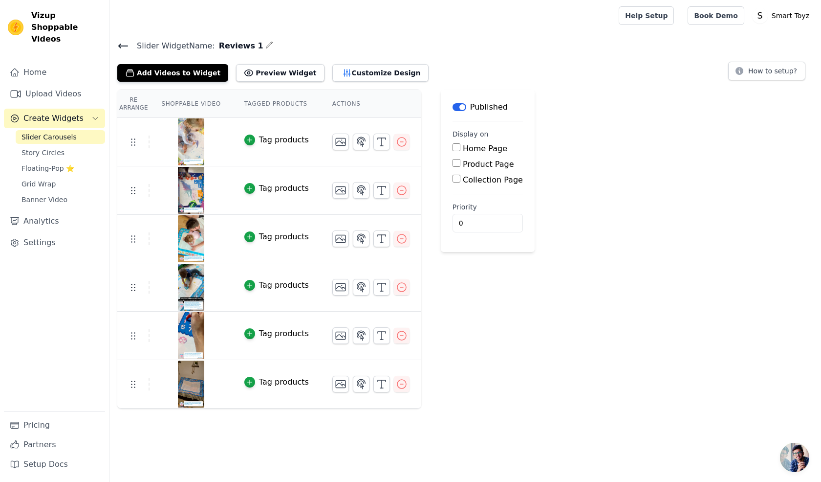
click at [453, 147] on input "Home Page" at bounding box center [457, 147] width 8 height 8
checkbox input "true"
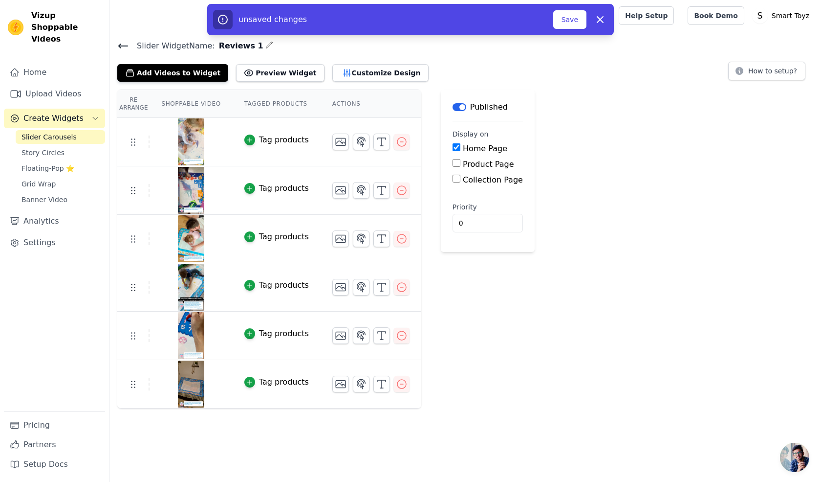
click at [453, 159] on input "Product Page" at bounding box center [457, 163] width 8 height 8
checkbox input "true"
click at [565, 23] on button "Save" at bounding box center [569, 19] width 33 height 19
click at [569, 17] on button "Save" at bounding box center [569, 19] width 33 height 19
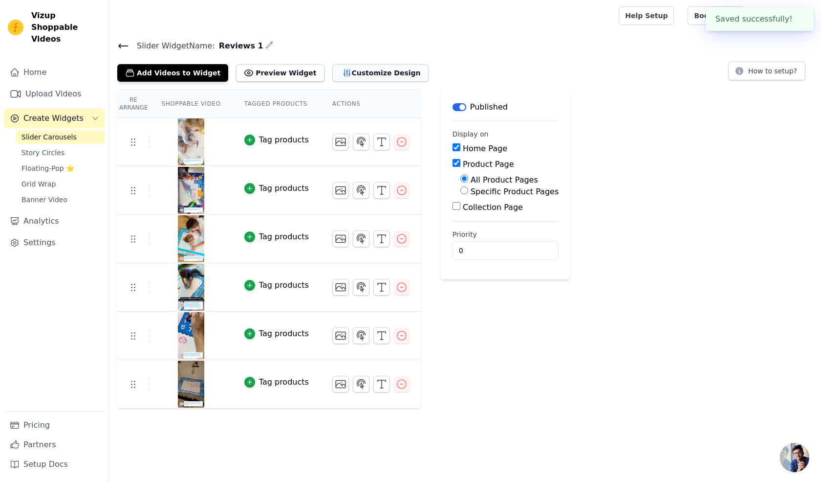
click at [342, 72] on button "Customize Design" at bounding box center [380, 73] width 96 height 18
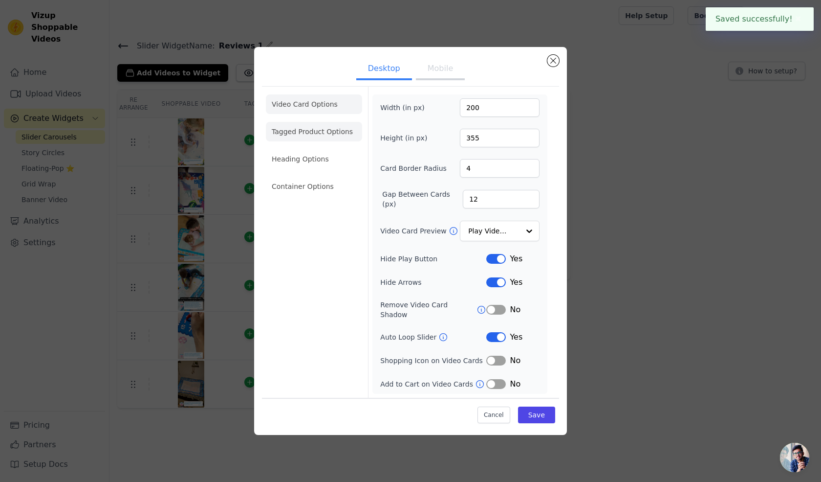
click at [320, 176] on li "Tagged Product Options" at bounding box center [314, 186] width 96 height 20
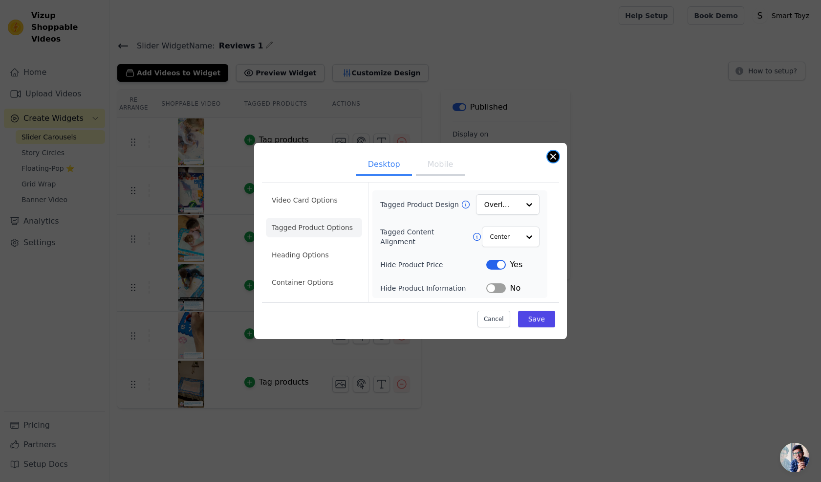
click at [553, 154] on button "Close modal" at bounding box center [553, 157] width 12 height 12
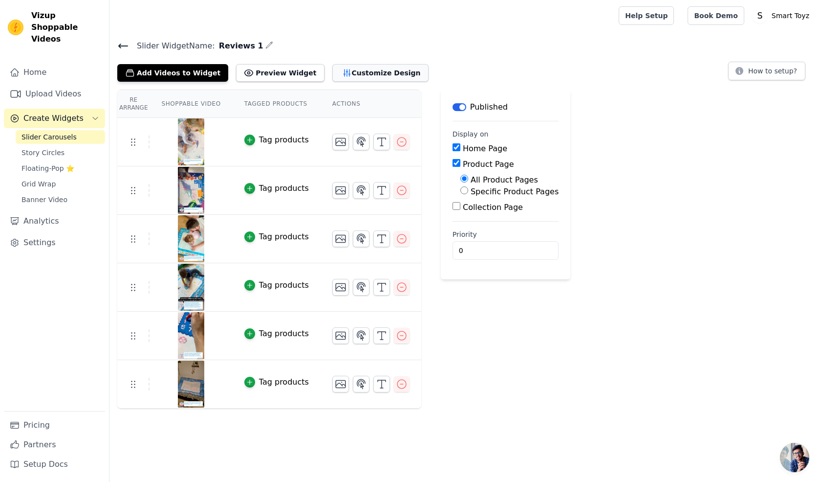
click at [336, 70] on button "Customize Design" at bounding box center [380, 73] width 96 height 18
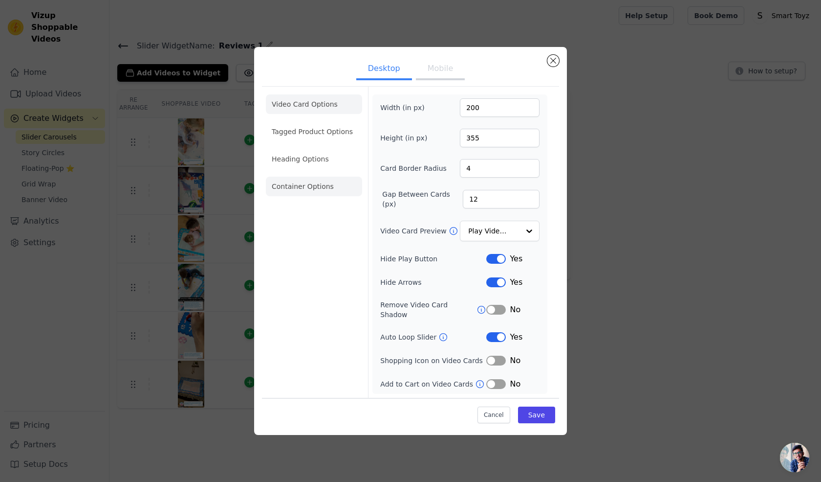
click at [301, 195] on li "Container Options" at bounding box center [314, 186] width 96 height 20
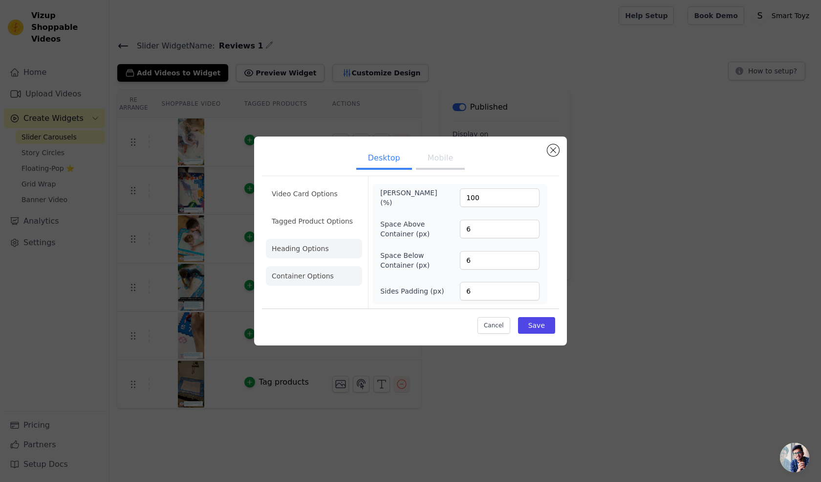
click at [301, 249] on li "Heading Options" at bounding box center [314, 249] width 96 height 20
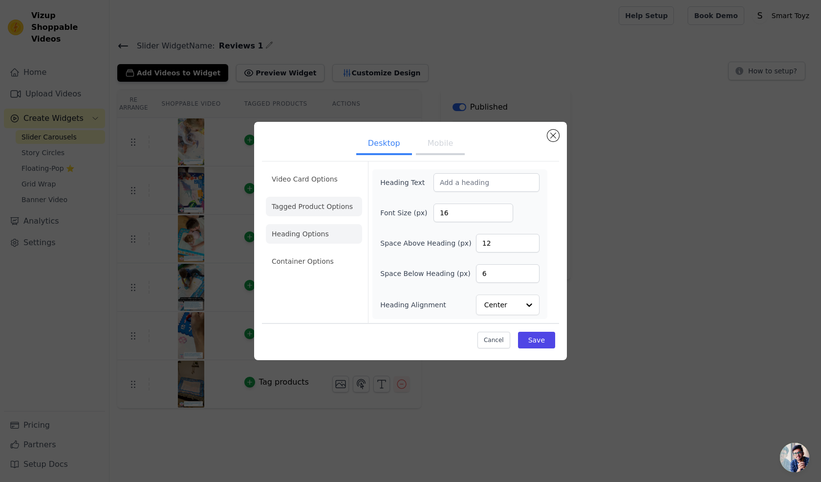
click at [311, 251] on li "Tagged Product Options" at bounding box center [314, 261] width 96 height 20
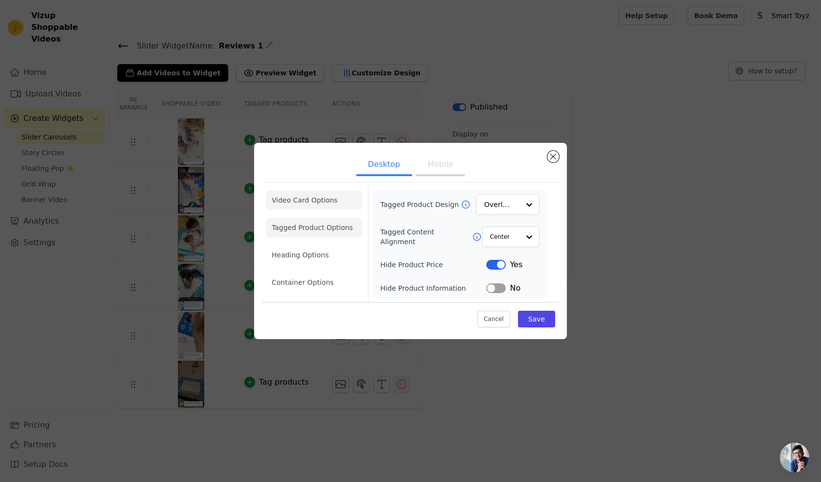
click at [306, 218] on li "Video Card Options" at bounding box center [314, 228] width 96 height 20
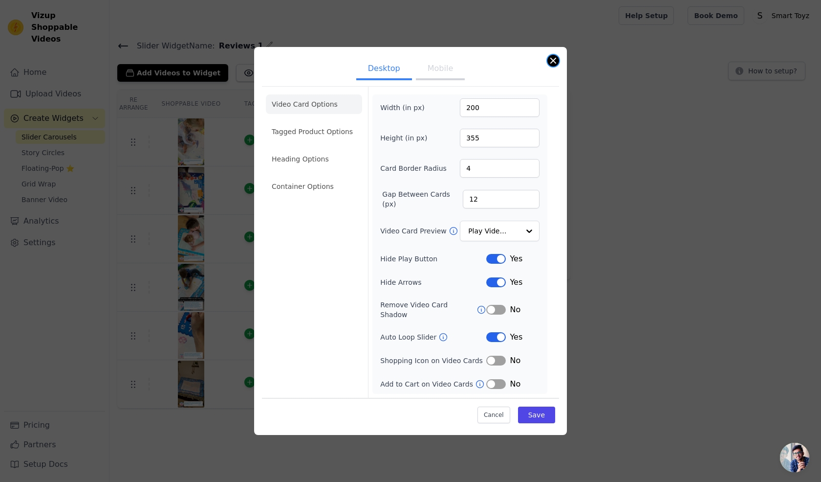
click at [553, 63] on button "Close modal" at bounding box center [553, 61] width 12 height 12
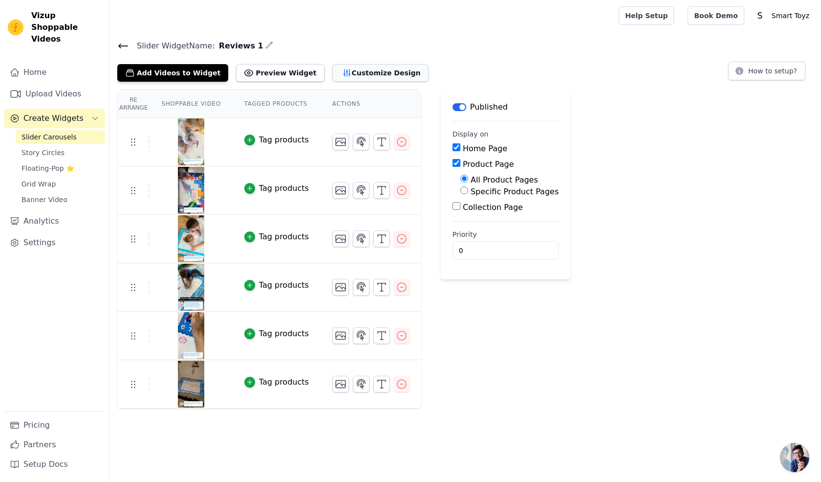
click at [343, 67] on button "Customize Design" at bounding box center [380, 73] width 96 height 18
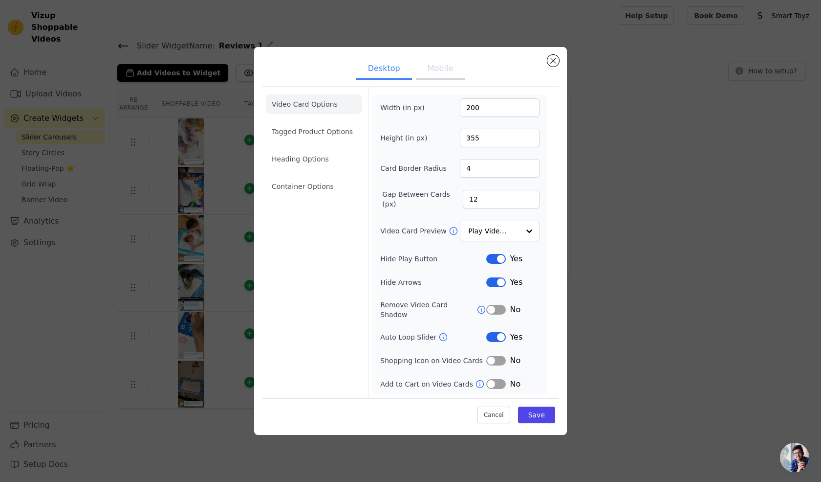
click at [501, 332] on button "Label" at bounding box center [496, 337] width 20 height 10
click at [543, 412] on button "Save" at bounding box center [536, 414] width 37 height 17
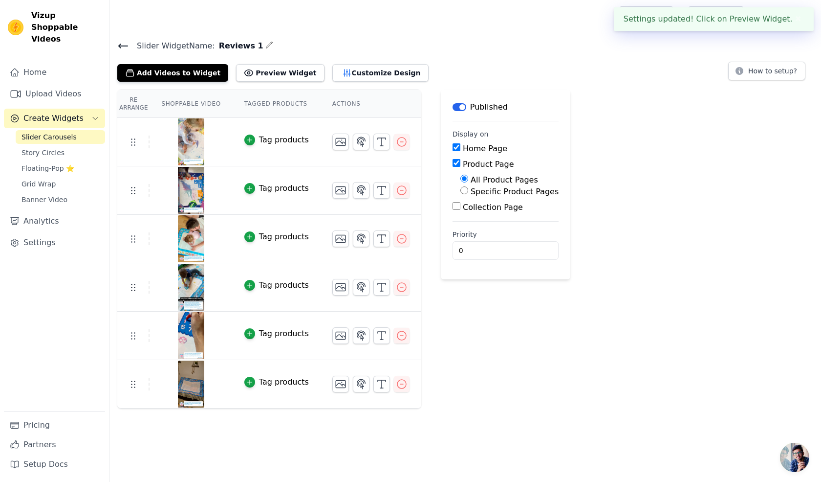
click at [119, 47] on icon at bounding box center [123, 46] width 12 height 12
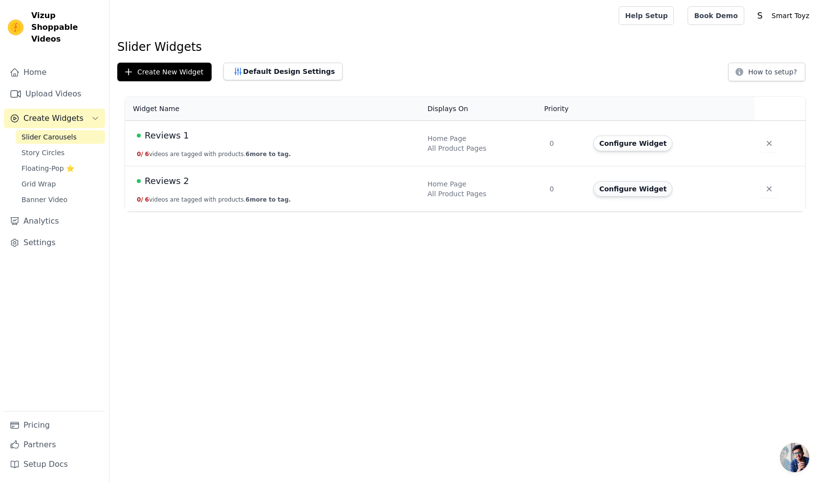
click at [628, 188] on button "Configure Widget" at bounding box center [632, 189] width 79 height 16
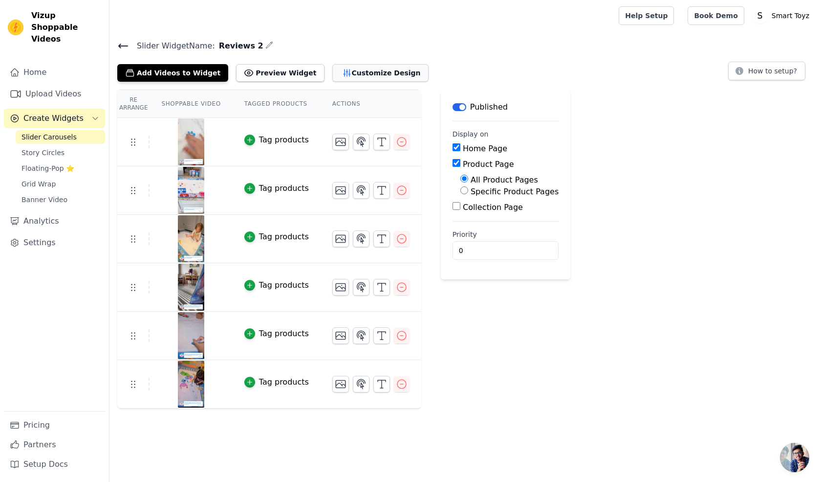
click at [356, 77] on button "Customize Design" at bounding box center [380, 73] width 96 height 18
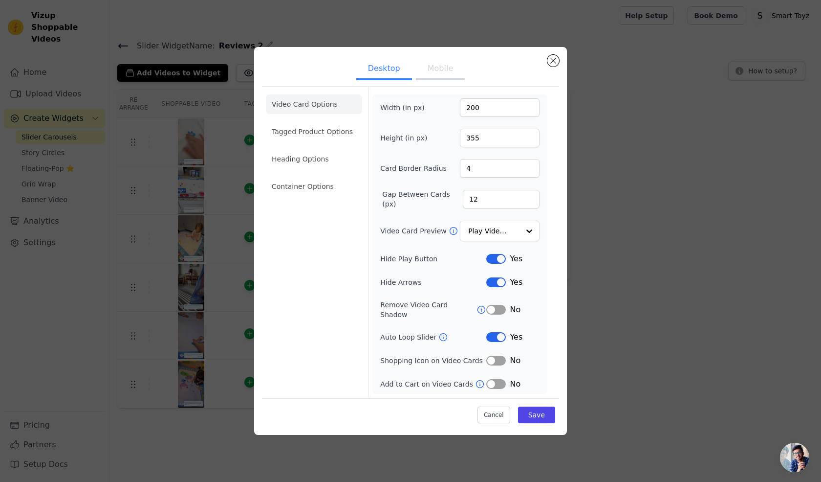
click at [500, 337] on div "Yes" at bounding box center [512, 337] width 53 height 12
click at [496, 334] on button "Label" at bounding box center [496, 337] width 20 height 10
click at [534, 406] on button "Save" at bounding box center [536, 414] width 37 height 17
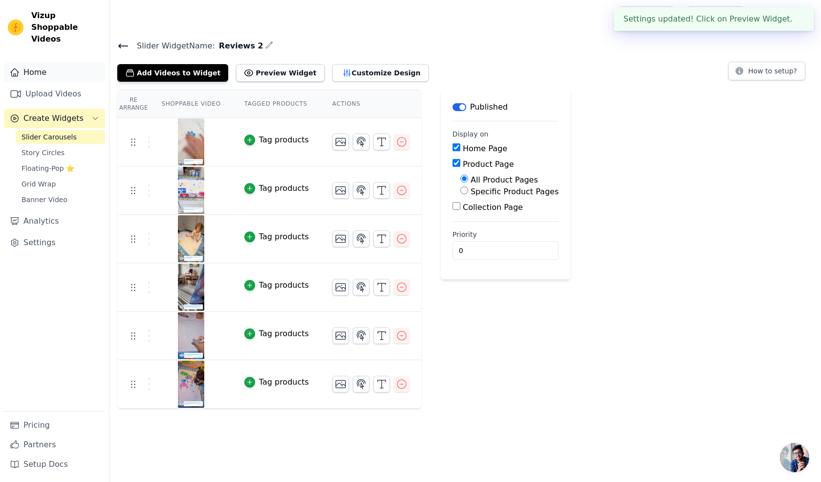
click at [46, 63] on link "Home" at bounding box center [54, 73] width 101 height 20
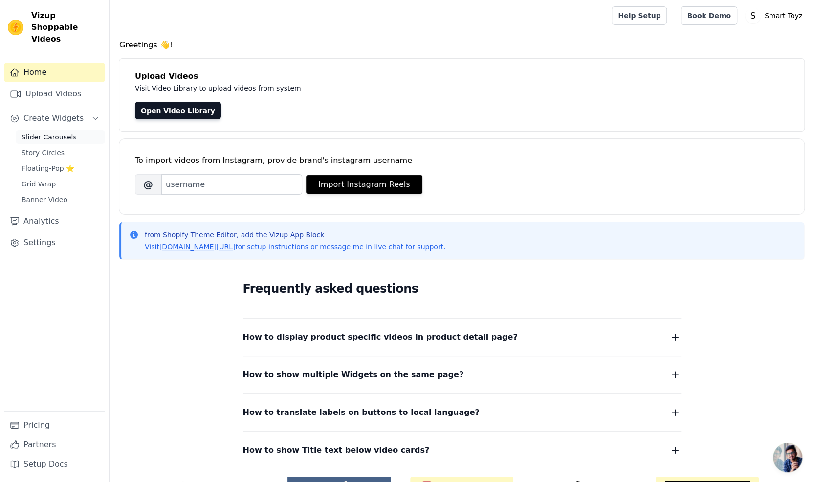
click at [56, 132] on span "Slider Carousels" at bounding box center [49, 137] width 55 height 10
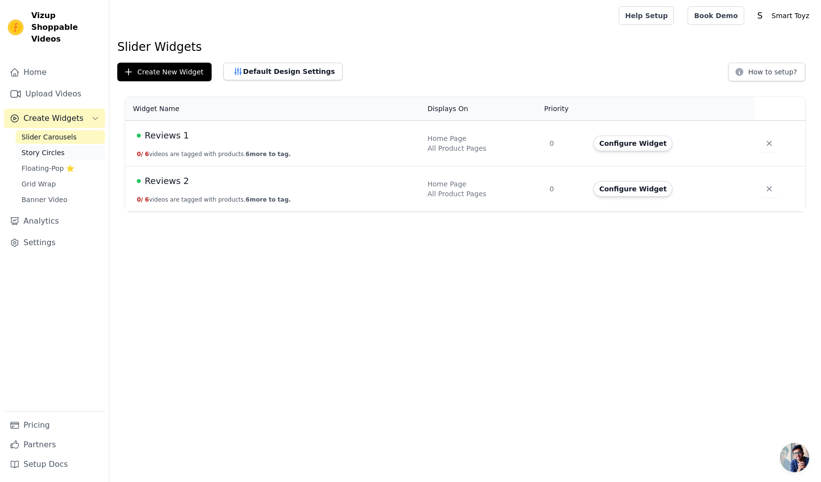
click at [53, 148] on span "Story Circles" at bounding box center [43, 153] width 43 height 10
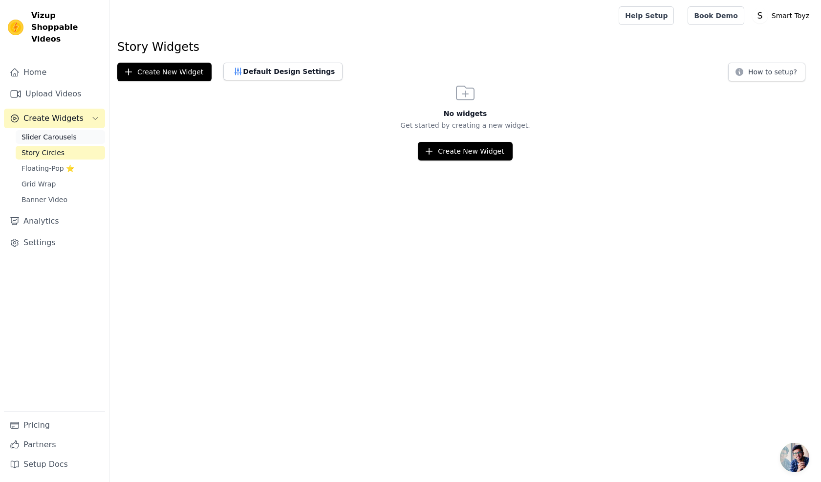
click at [62, 130] on link "Slider Carousels" at bounding box center [60, 137] width 89 height 14
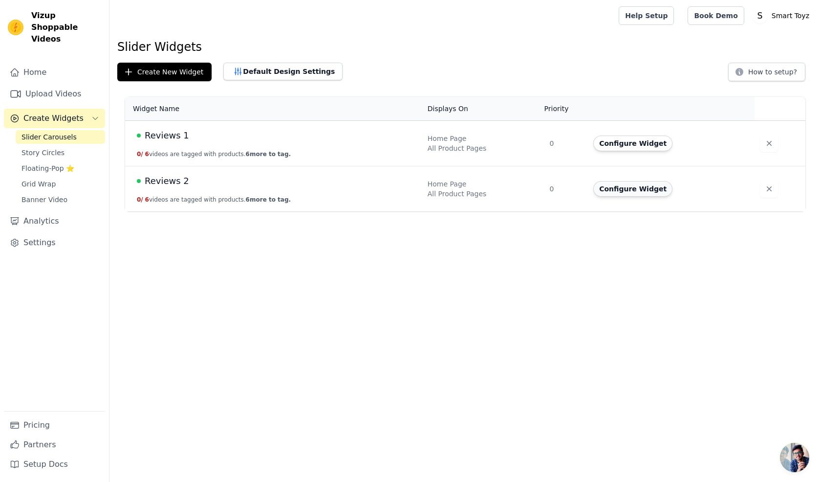
click at [611, 192] on button "Configure Widget" at bounding box center [632, 189] width 79 height 16
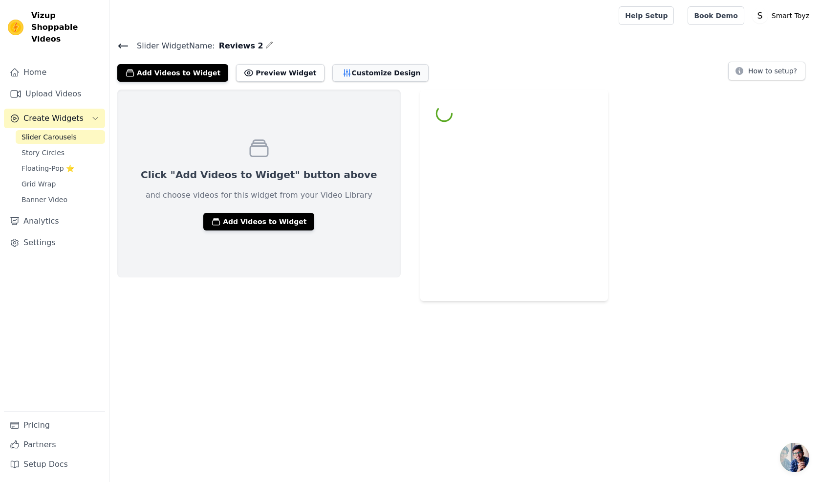
click at [332, 70] on button "Customize Design" at bounding box center [380, 73] width 96 height 18
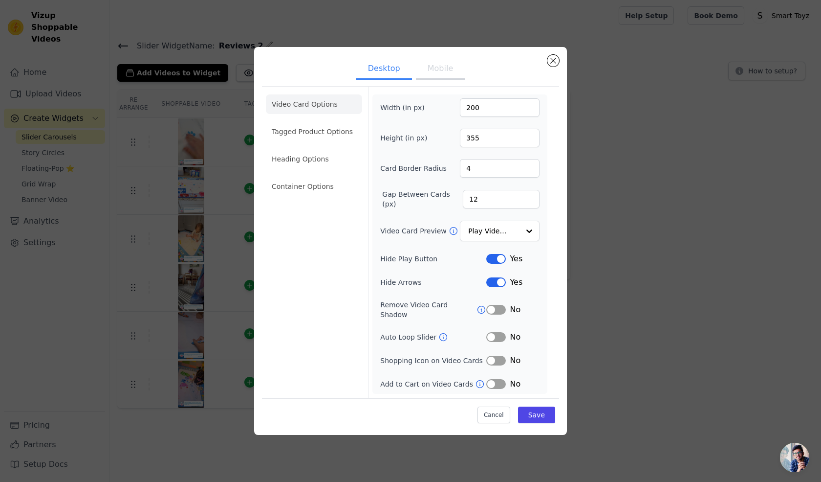
click at [503, 333] on button "Label" at bounding box center [496, 337] width 20 height 10
click at [539, 406] on button "Save" at bounding box center [536, 414] width 37 height 17
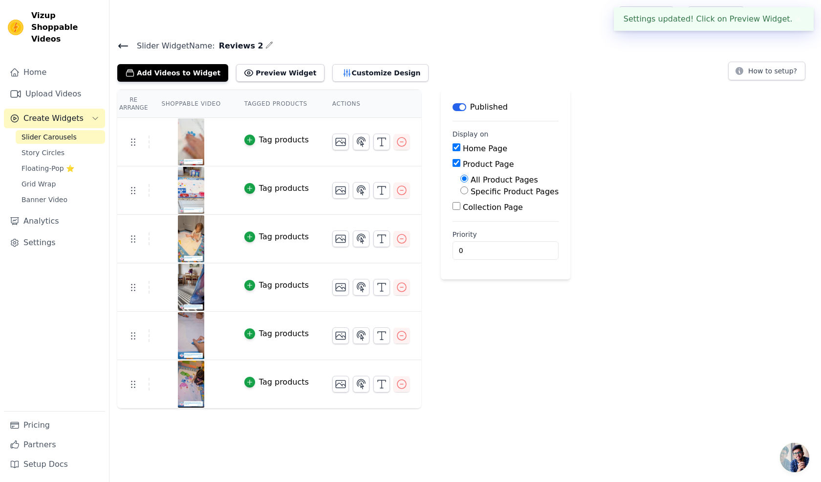
click at [121, 44] on icon at bounding box center [123, 46] width 12 height 12
